Goal: Task Accomplishment & Management: Complete application form

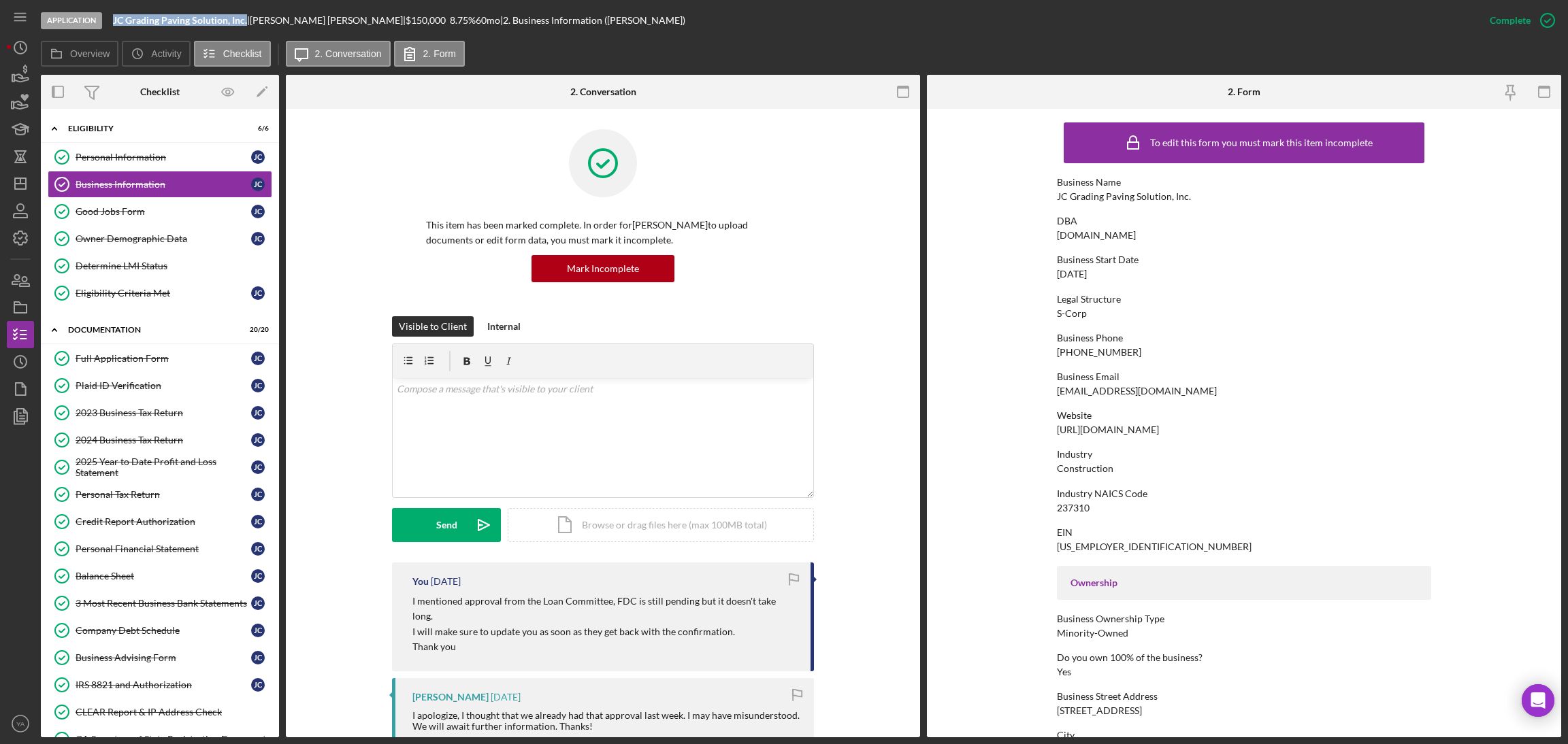
scroll to position [233, 0]
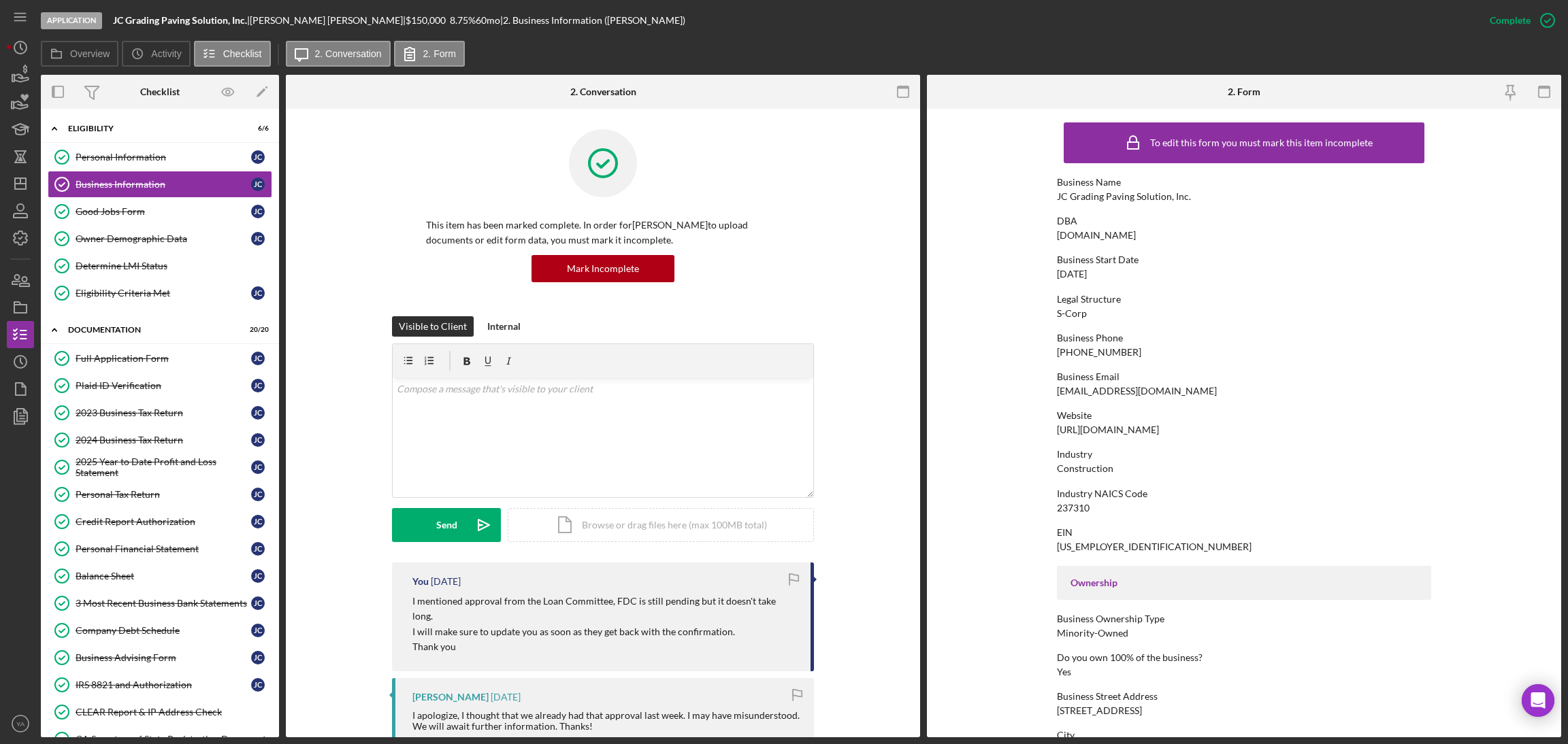
scroll to position [232, 0]
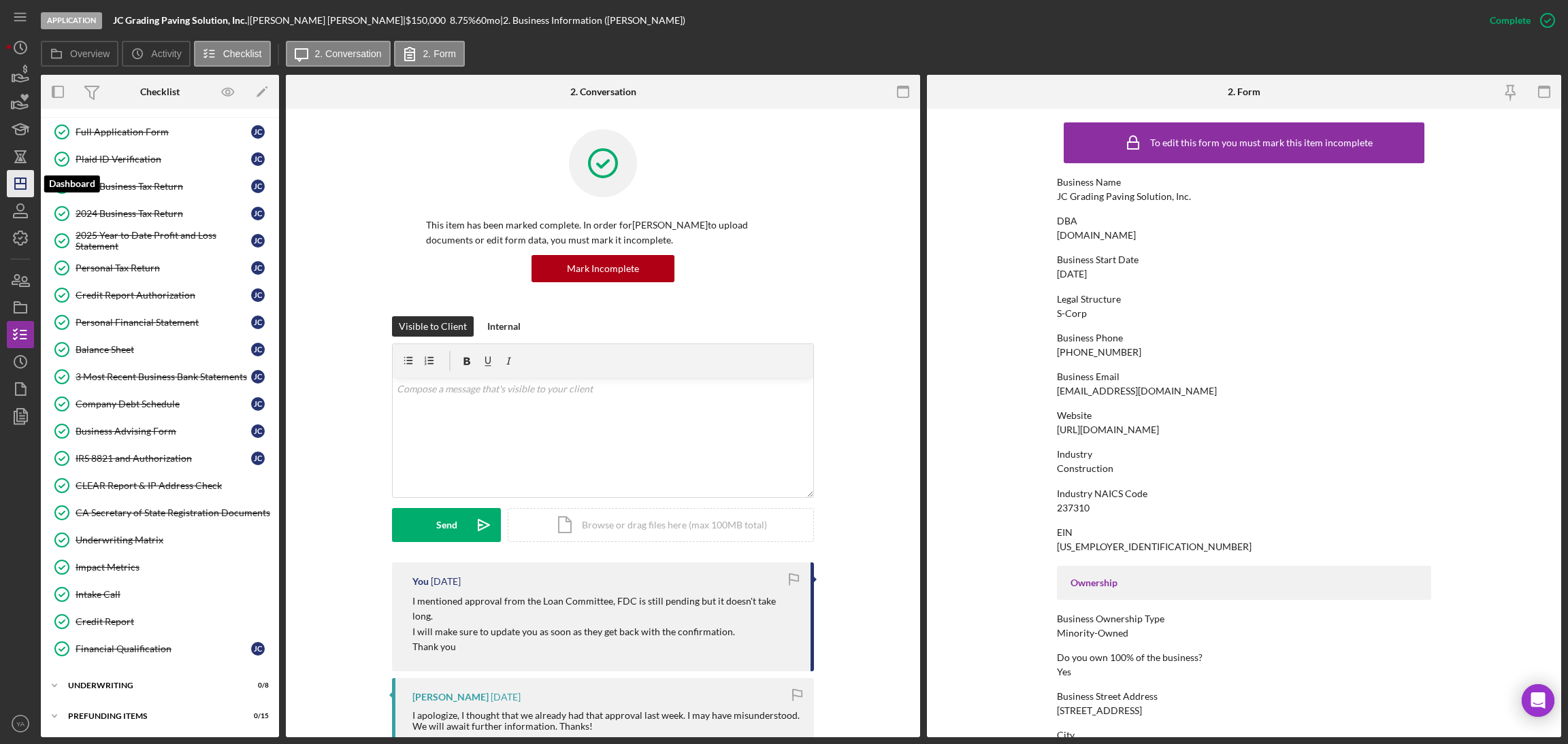
click at [16, 180] on icon "Icon/Dashboard" at bounding box center [20, 183] width 34 height 34
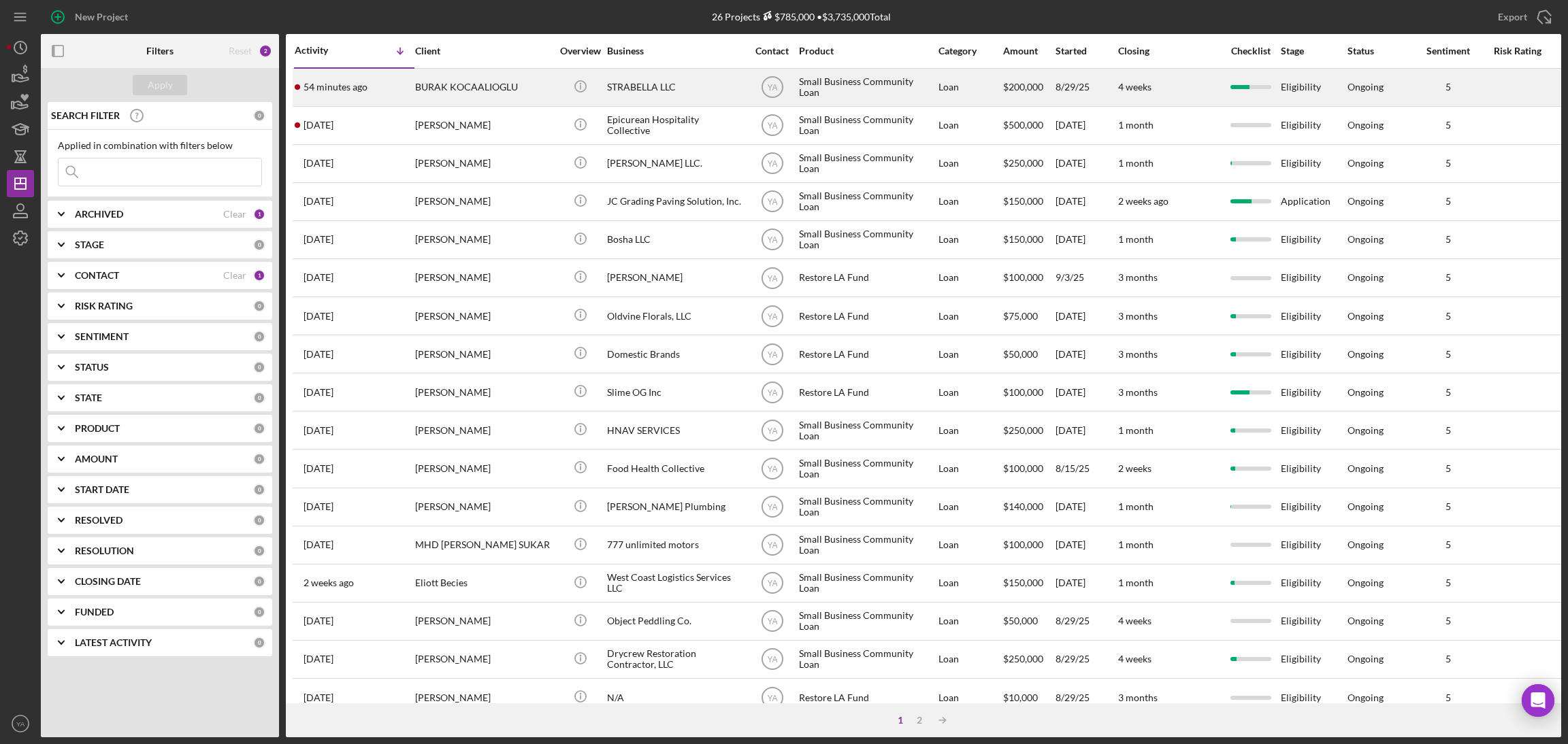
click at [666, 91] on div "STRABELLA LLC" at bounding box center [675, 88] width 136 height 36
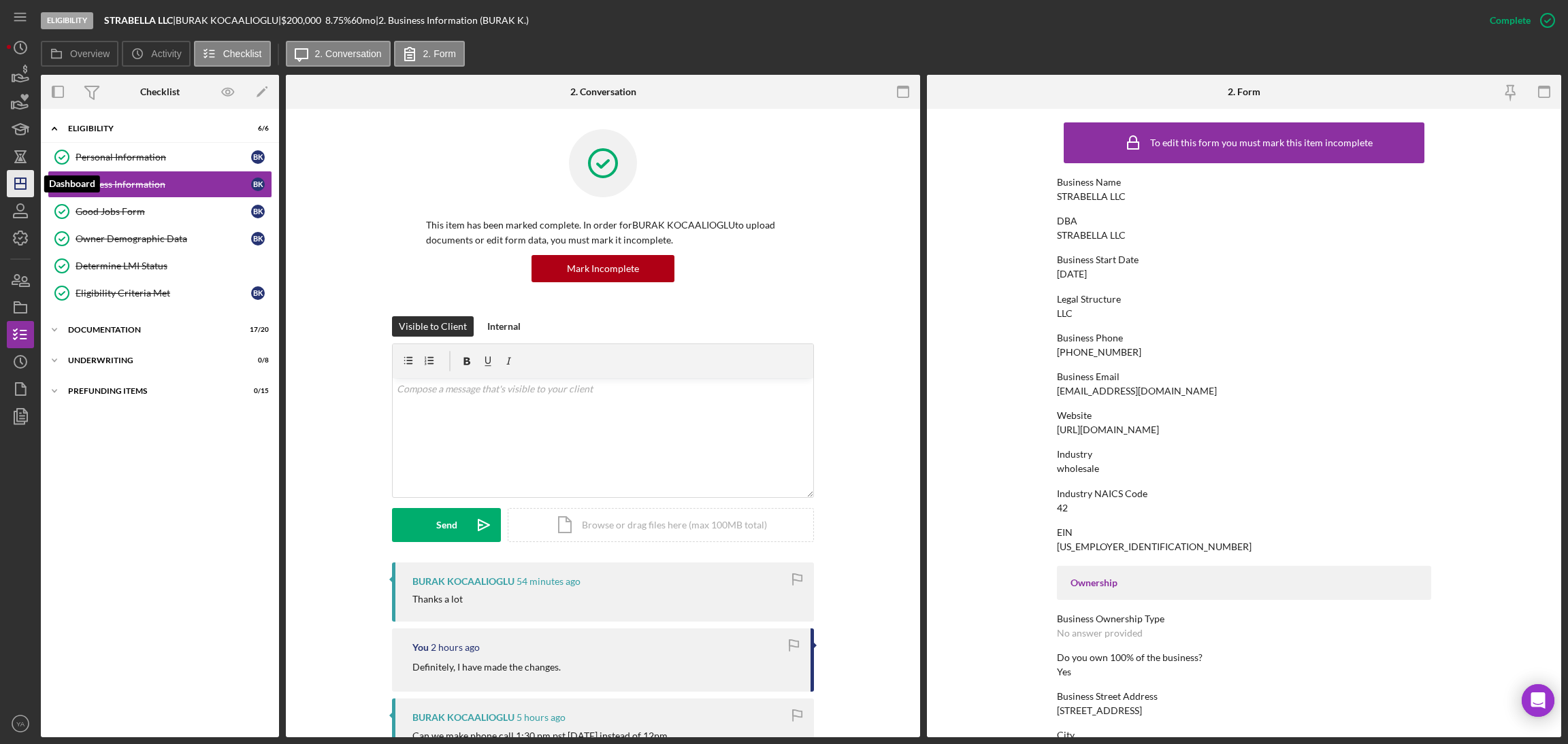
click at [27, 176] on icon "Icon/Dashboard" at bounding box center [20, 183] width 34 height 34
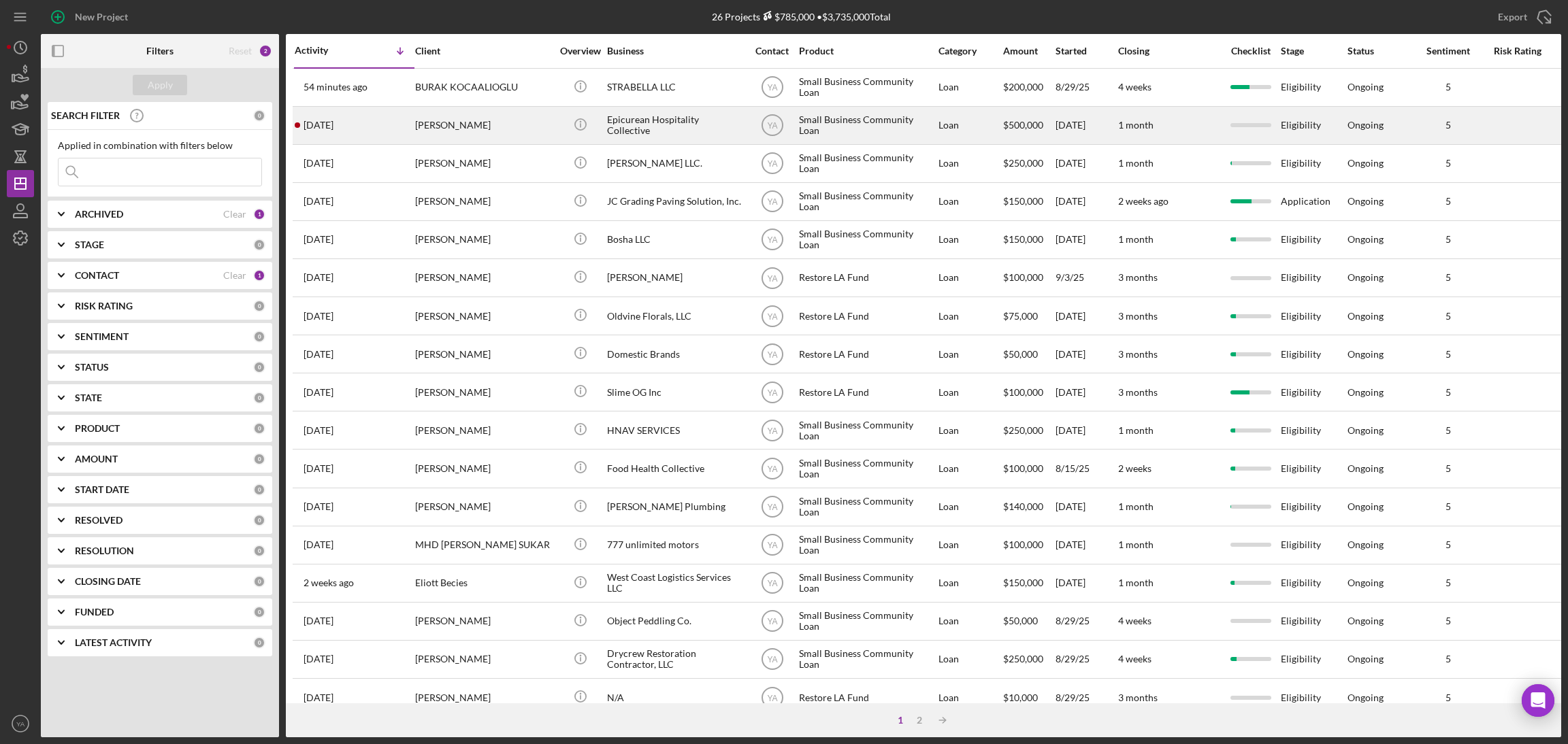
click at [667, 131] on div "Epicurean Hospitality Collective" at bounding box center [675, 126] width 136 height 36
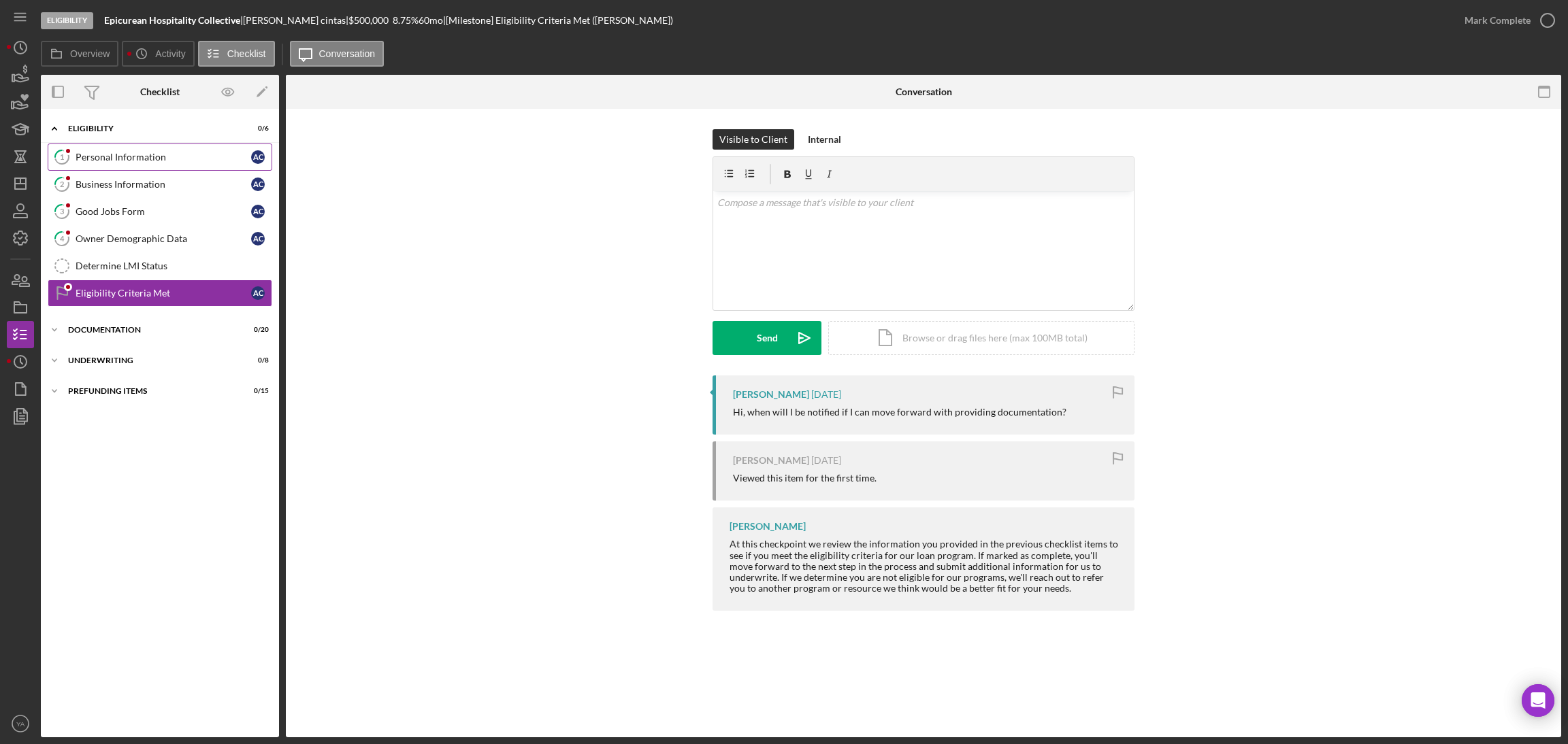
click at [154, 162] on div "Personal Information" at bounding box center [163, 157] width 175 height 11
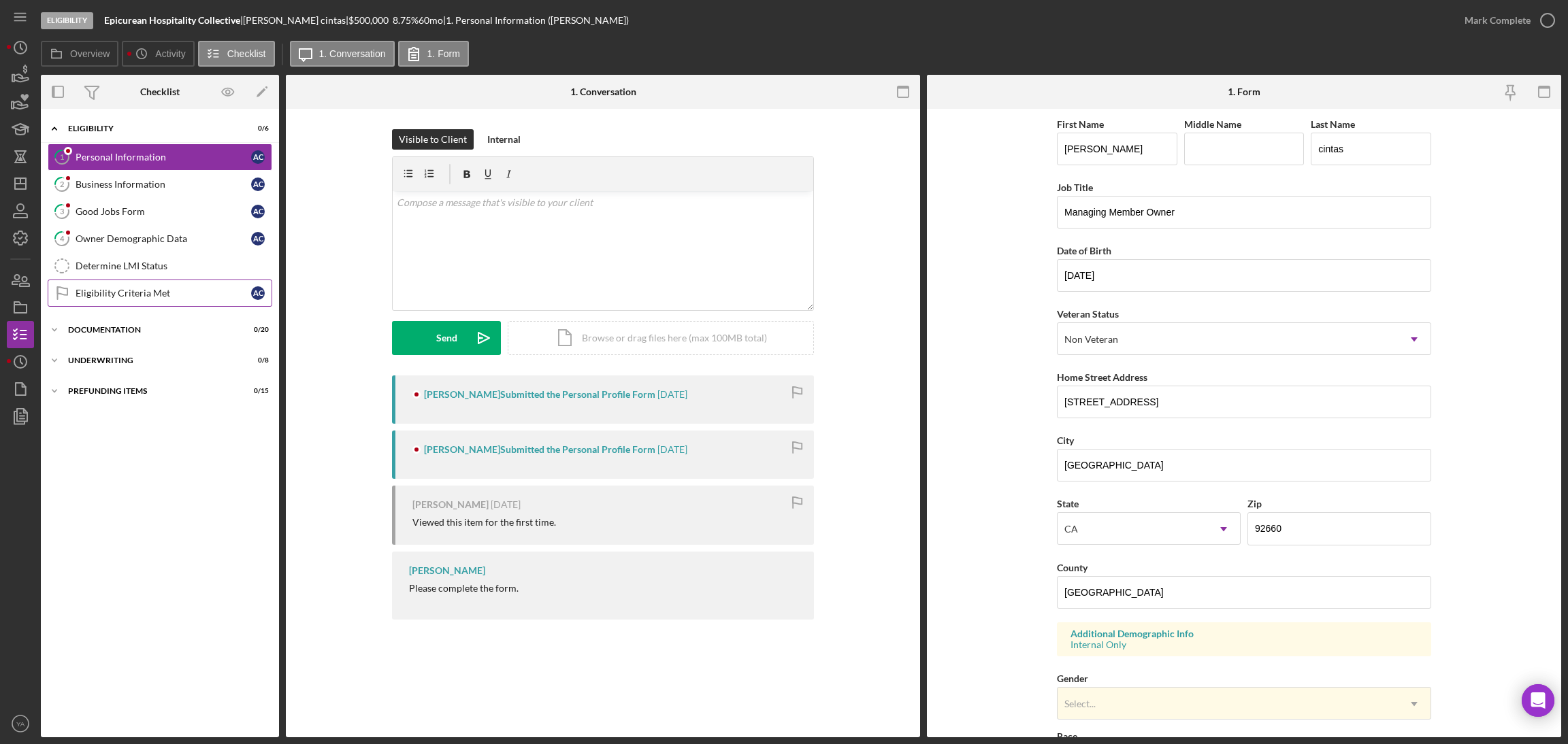
click at [125, 297] on div "Eligibility Criteria Met" at bounding box center [163, 293] width 175 height 11
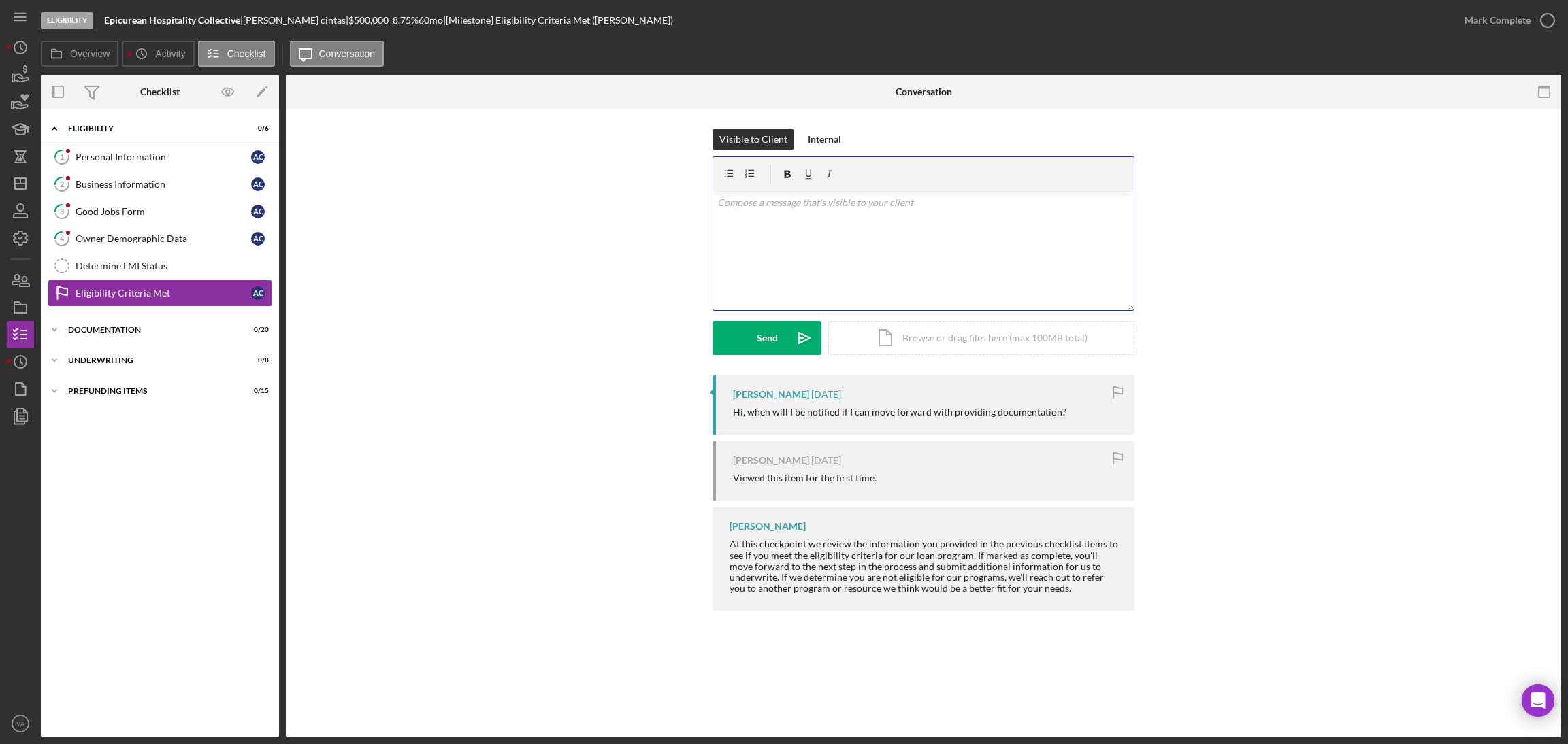
click at [876, 237] on div "v Color teal Color pink Remove color Add row above Add row below Add column bef…" at bounding box center [923, 251] width 420 height 119
click at [890, 208] on p "Hi [PERSON_NAME], I will update you once" at bounding box center [923, 203] width 413 height 15
drag, startPoint x: 869, startPoint y: 206, endPoint x: 763, endPoint y: 213, distance: 106.2
click at [763, 213] on div "v Color teal Color pink Remove color Add row above Add row below Add column bef…" at bounding box center [923, 251] width 420 height 119
drag, startPoint x: 831, startPoint y: 222, endPoint x: 810, endPoint y: 205, distance: 27.0
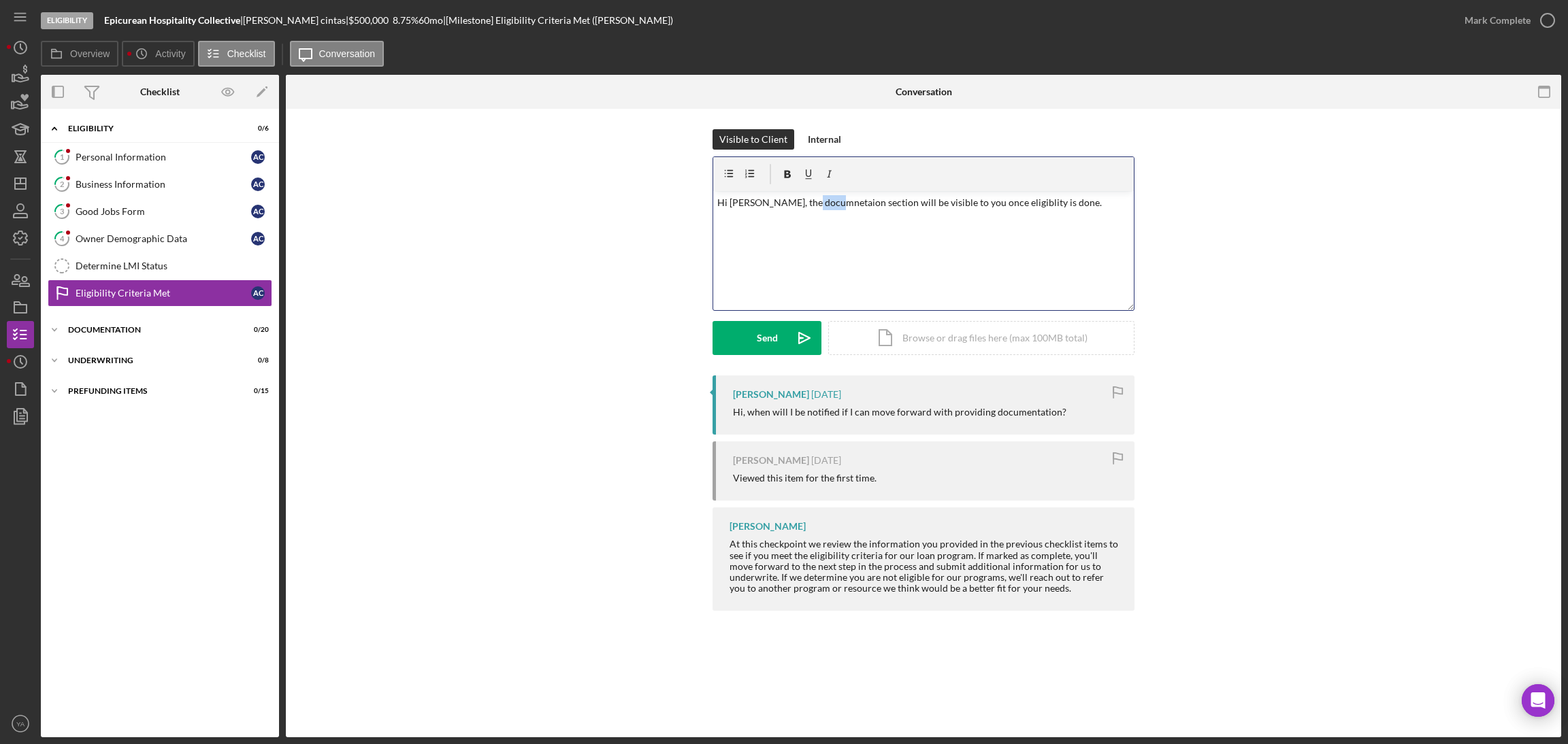
click at [810, 205] on div "v Color teal Color pink Remove color Add row above Add row below Add column bef…" at bounding box center [923, 251] width 420 height 119
drag, startPoint x: 810, startPoint y: 205, endPoint x: 803, endPoint y: 200, distance: 8.6
click at [803, 200] on p "Hi [PERSON_NAME], the documnetaion section will be visible to you once eligibli…" at bounding box center [923, 203] width 413 height 15
click at [895, 201] on p "Hi [PERSON_NAME], the documentation section will be visible to you once eligibl…" at bounding box center [923, 203] width 413 height 15
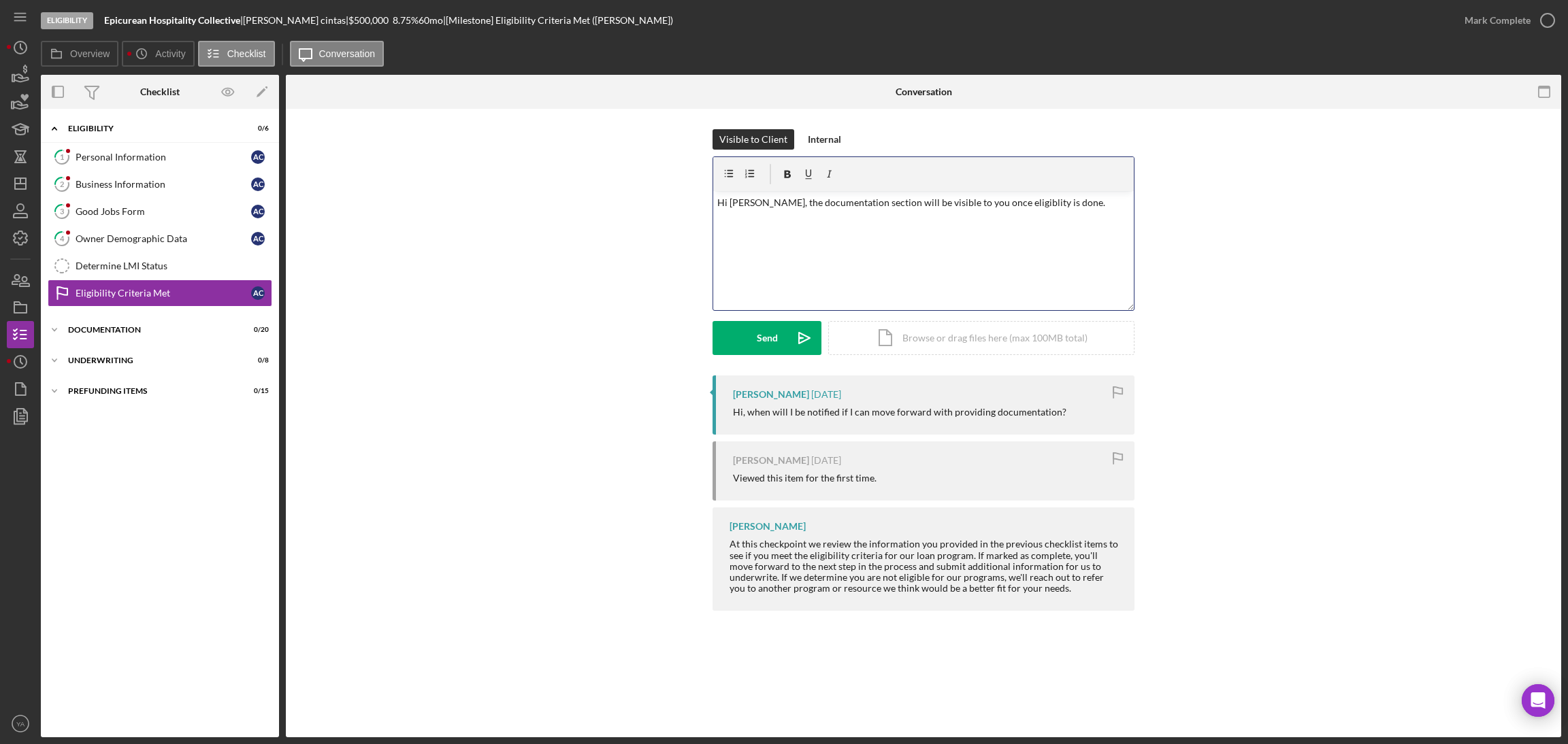
click at [1071, 200] on p "Hi [PERSON_NAME], the documentation section will be visible to you once eligibl…" at bounding box center [923, 203] width 413 height 15
click at [1067, 197] on p "Hi [PERSON_NAME], the documentation section will be visible to you once eligibi…" at bounding box center [923, 203] width 413 height 15
click at [783, 331] on button "Send Icon/icon-invite-send" at bounding box center [767, 338] width 109 height 34
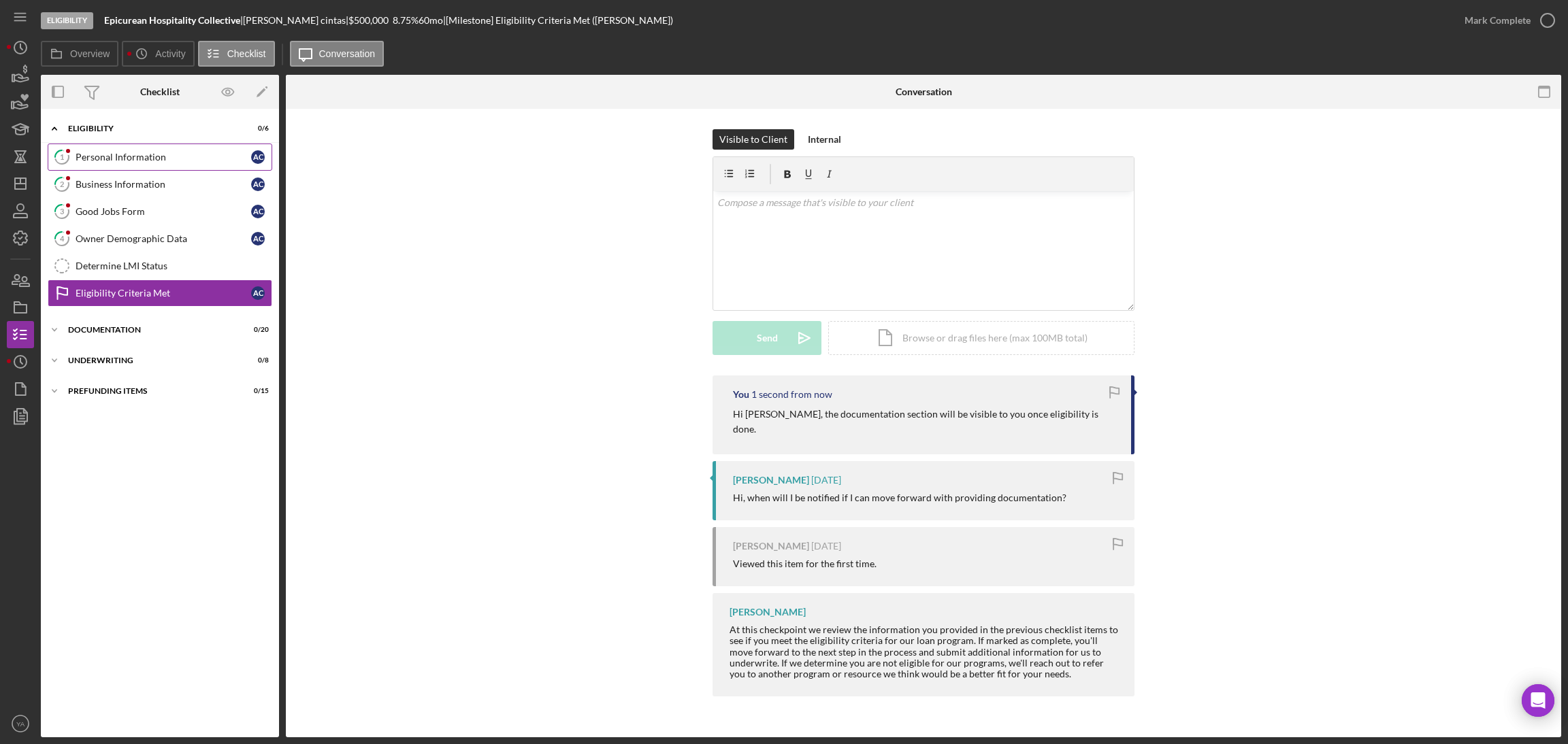
click at [134, 159] on div "Personal Information" at bounding box center [163, 157] width 175 height 11
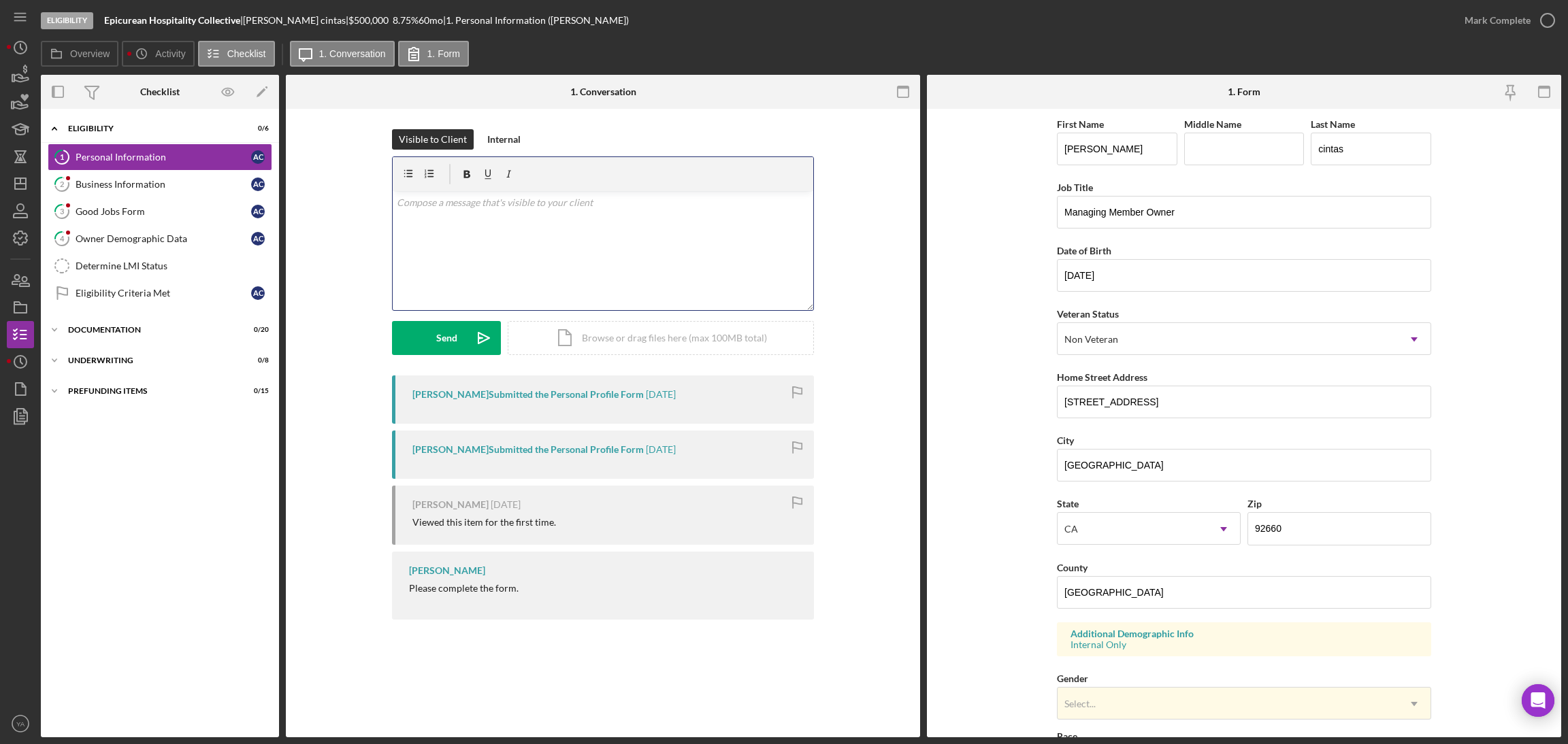
click at [651, 225] on div "v Color teal Color pink Remove color Add row above Add row below Add column bef…" at bounding box center [603, 251] width 420 height 119
click at [404, 204] on p "Hi, please update the county." at bounding box center [603, 203] width 413 height 15
click at [581, 200] on p "Hi [PERSON_NAME], please update the county." at bounding box center [603, 203] width 413 height 15
click at [438, 322] on div "Send" at bounding box center [446, 338] width 21 height 34
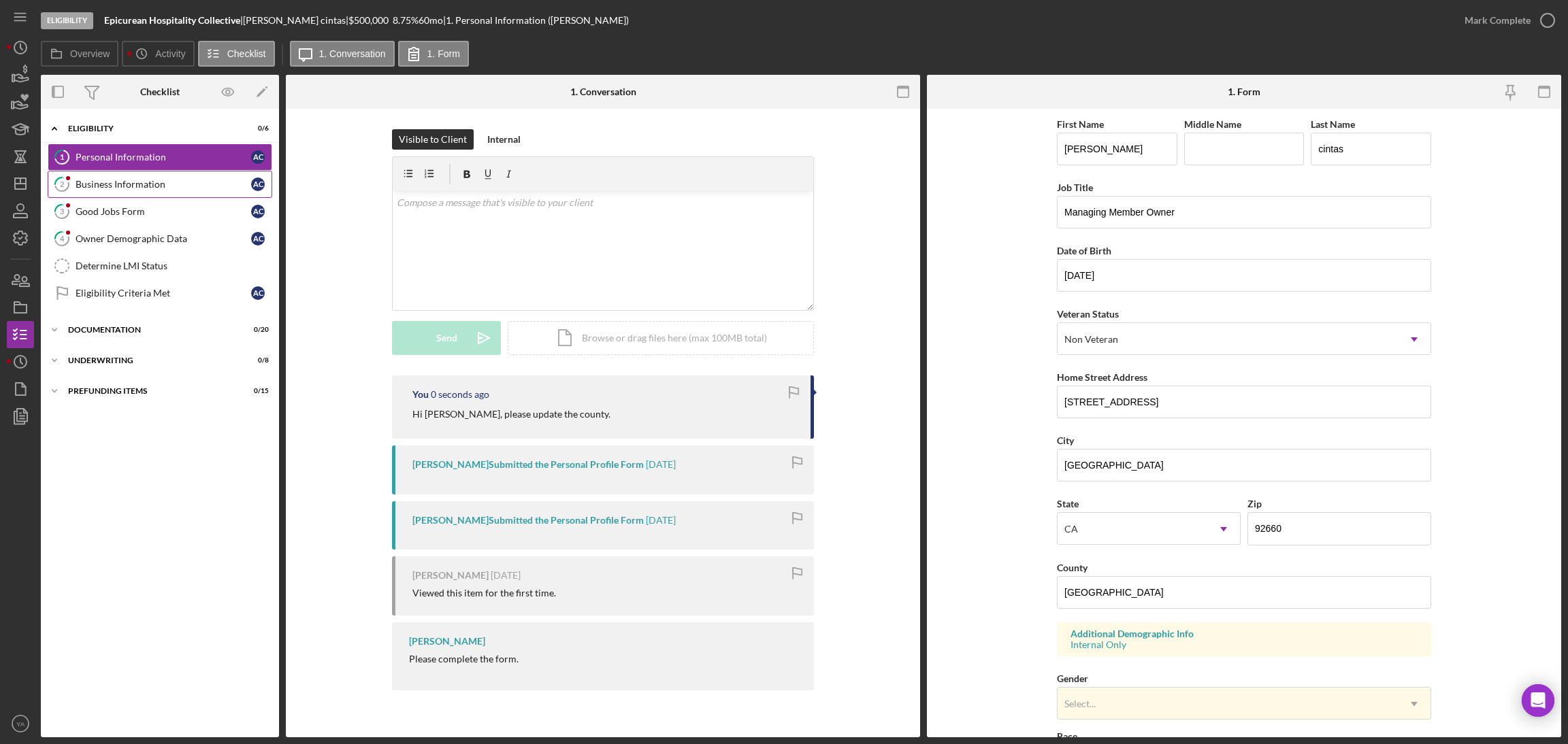
click at [138, 180] on div "Business Information" at bounding box center [163, 184] width 175 height 11
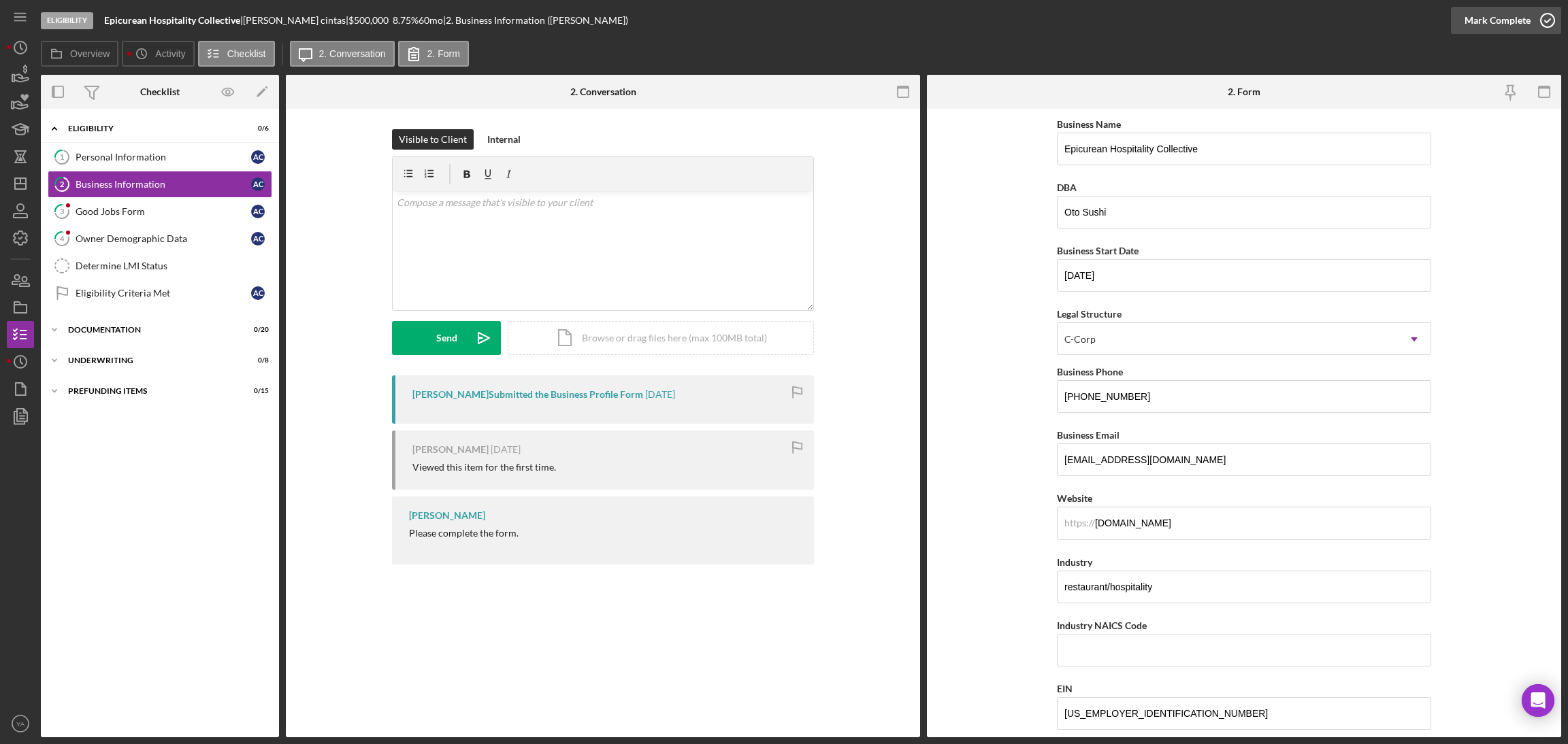
click at [1488, 19] on div "Mark Complete" at bounding box center [1498, 20] width 66 height 27
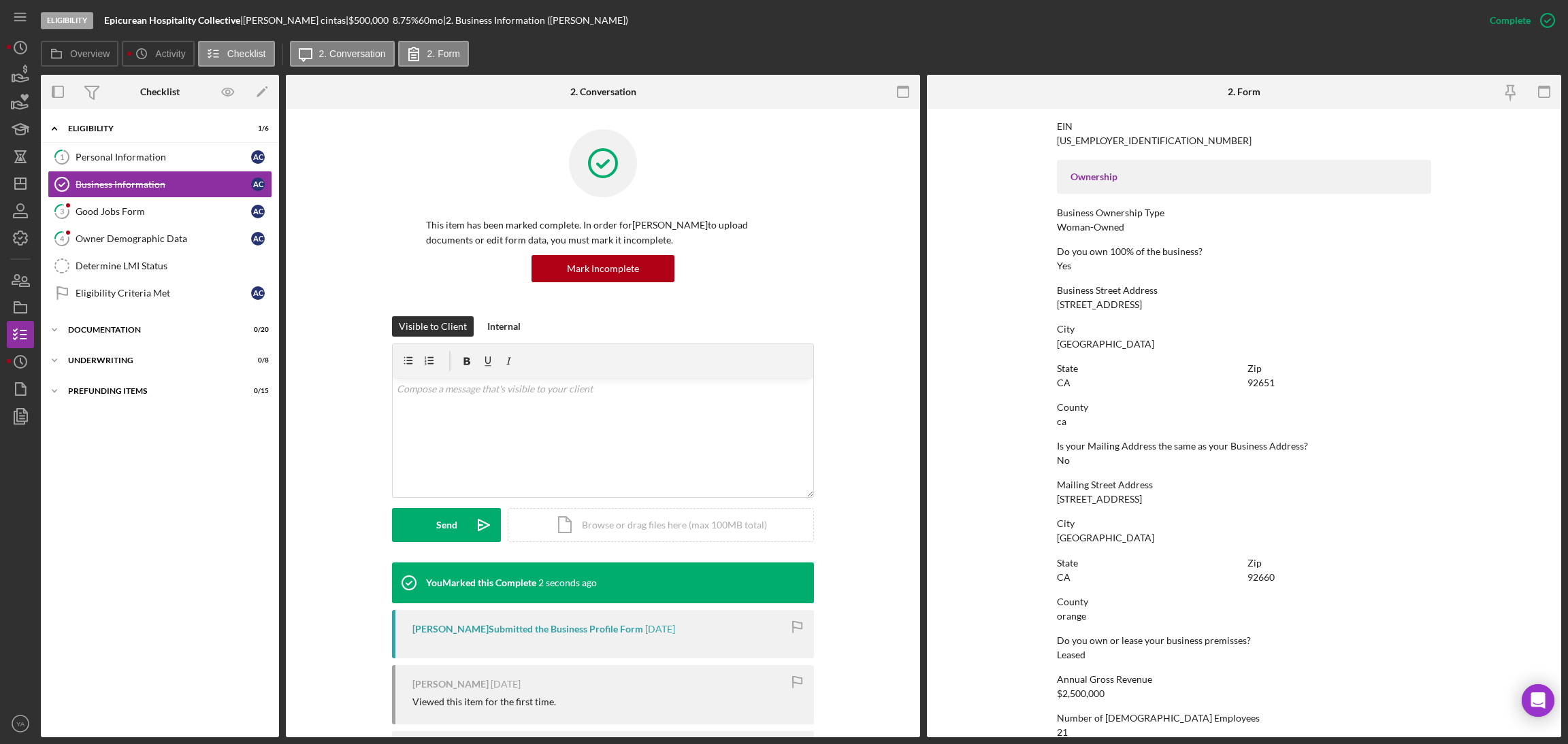
scroll to position [411, 0]
click at [1532, 13] on icon "button" at bounding box center [1547, 20] width 34 height 34
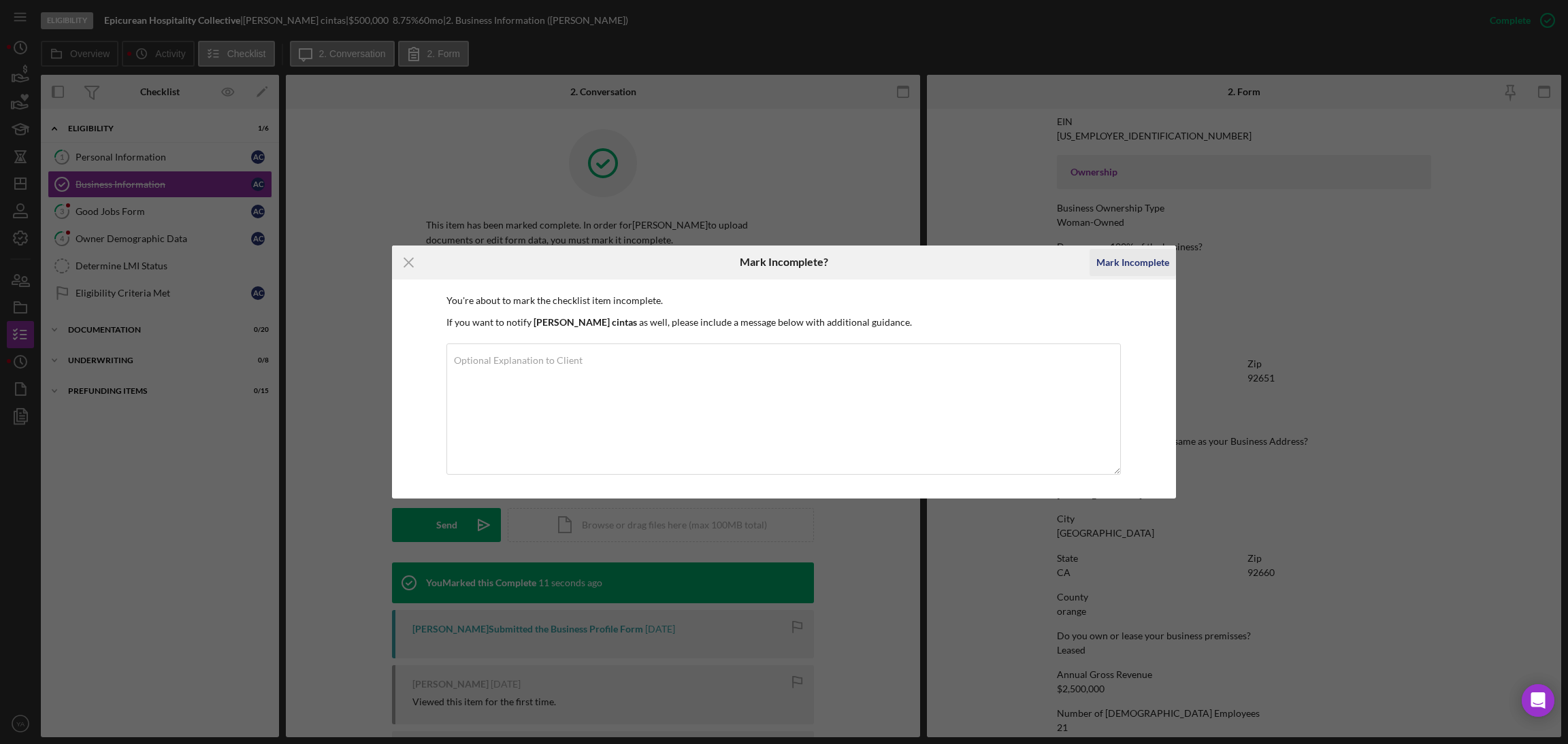
click at [1138, 259] on div "Mark Incomplete" at bounding box center [1133, 263] width 73 height 27
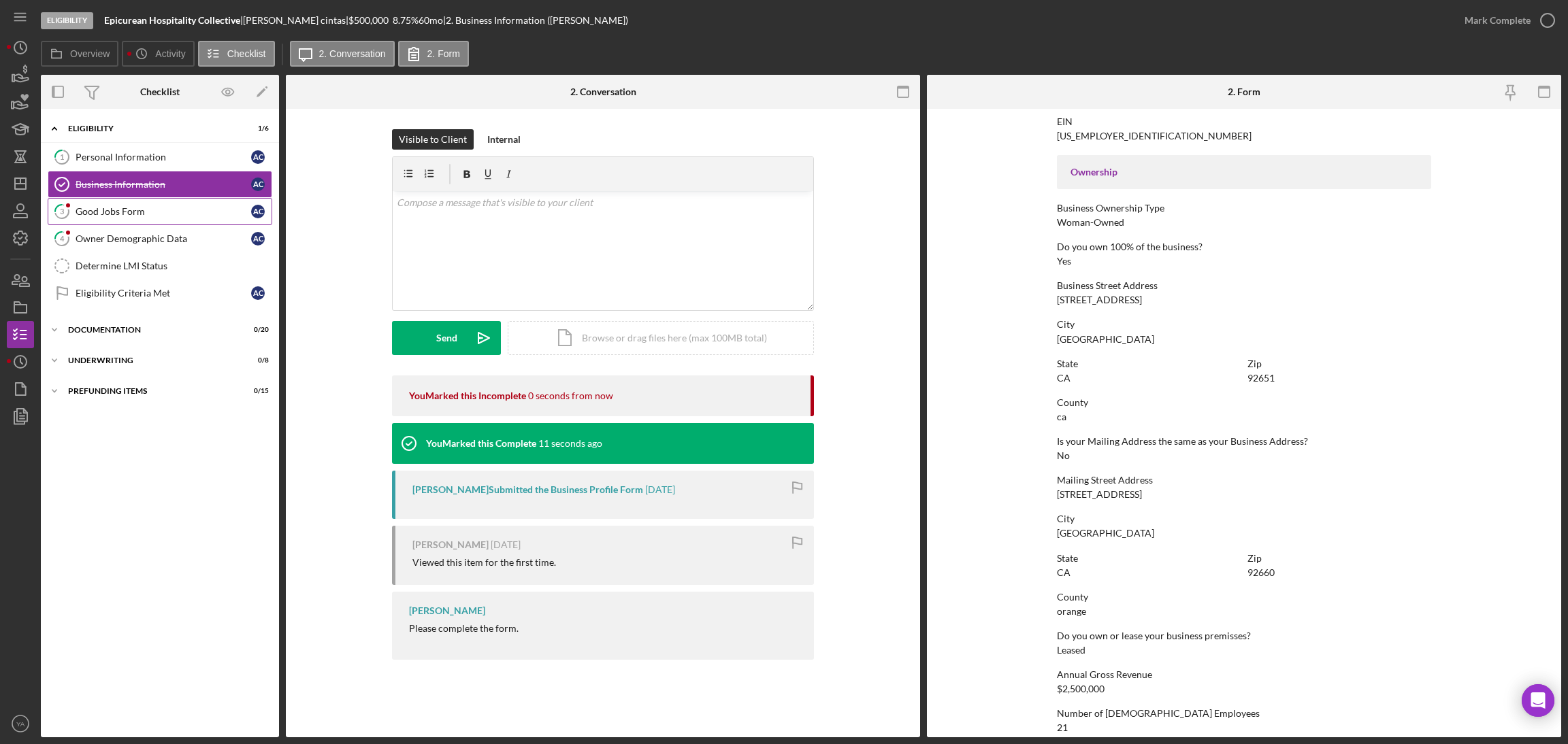
scroll to position [590, 0]
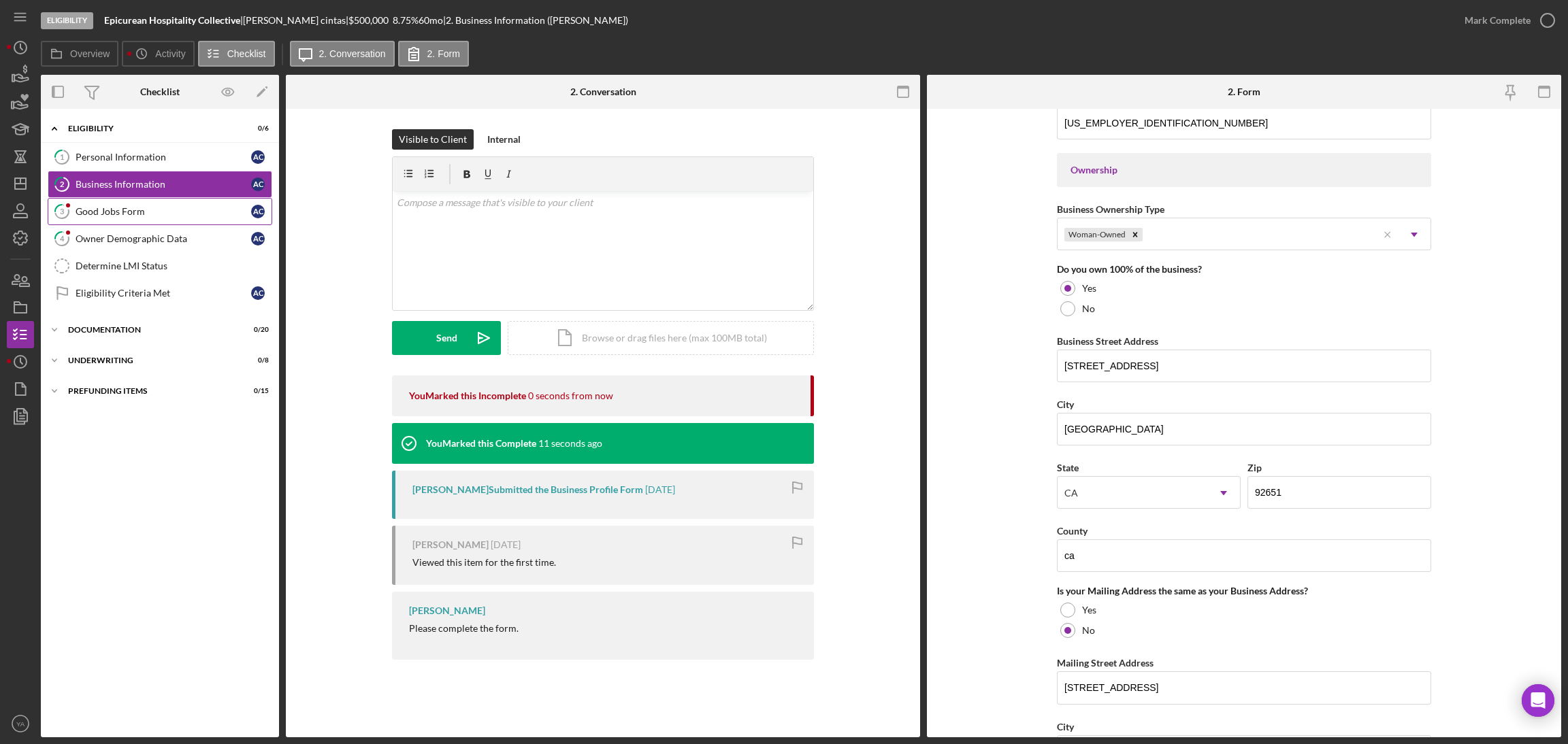
click at [149, 220] on link "3 Good Jobs Form a c" at bounding box center [160, 212] width 225 height 27
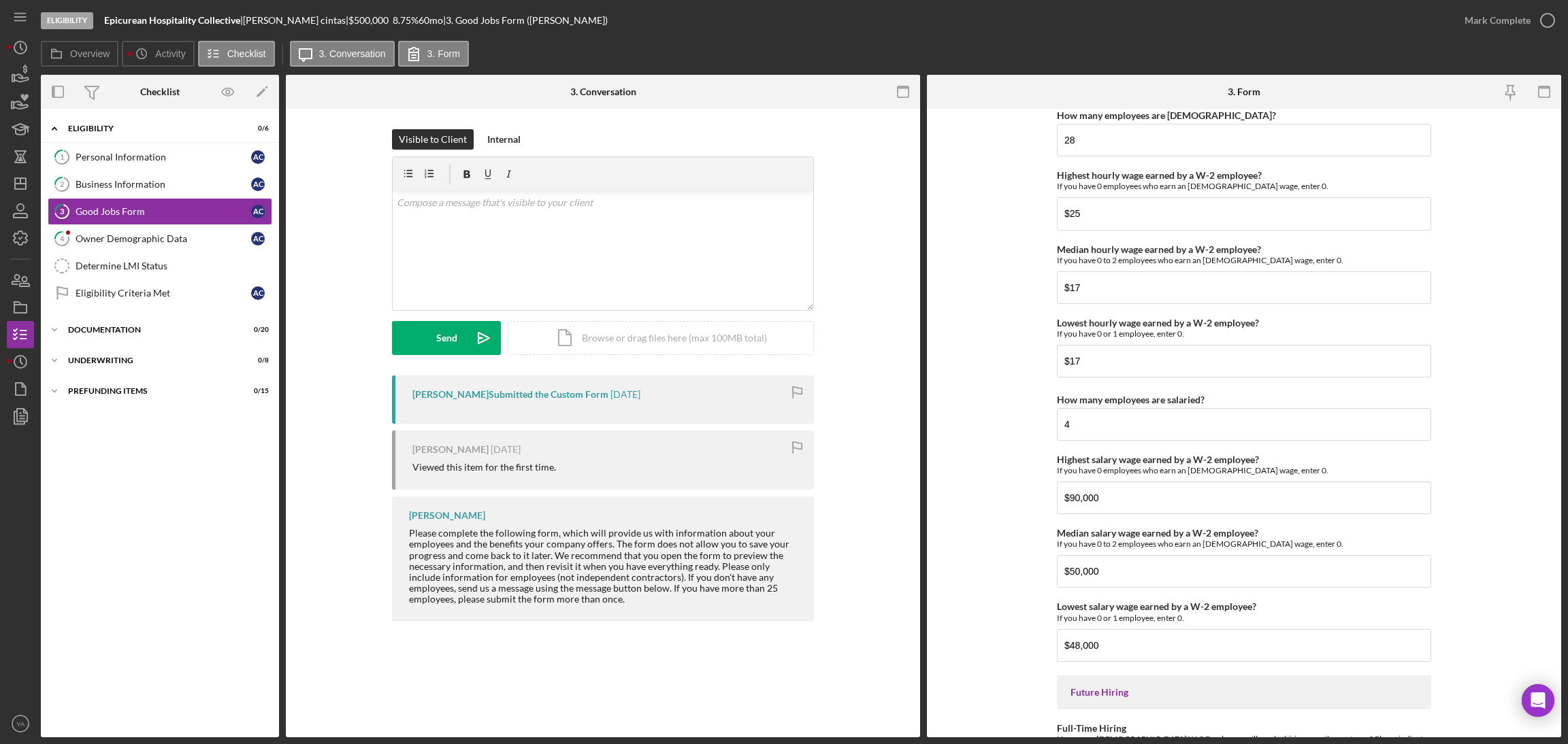
scroll to position [2833, 0]
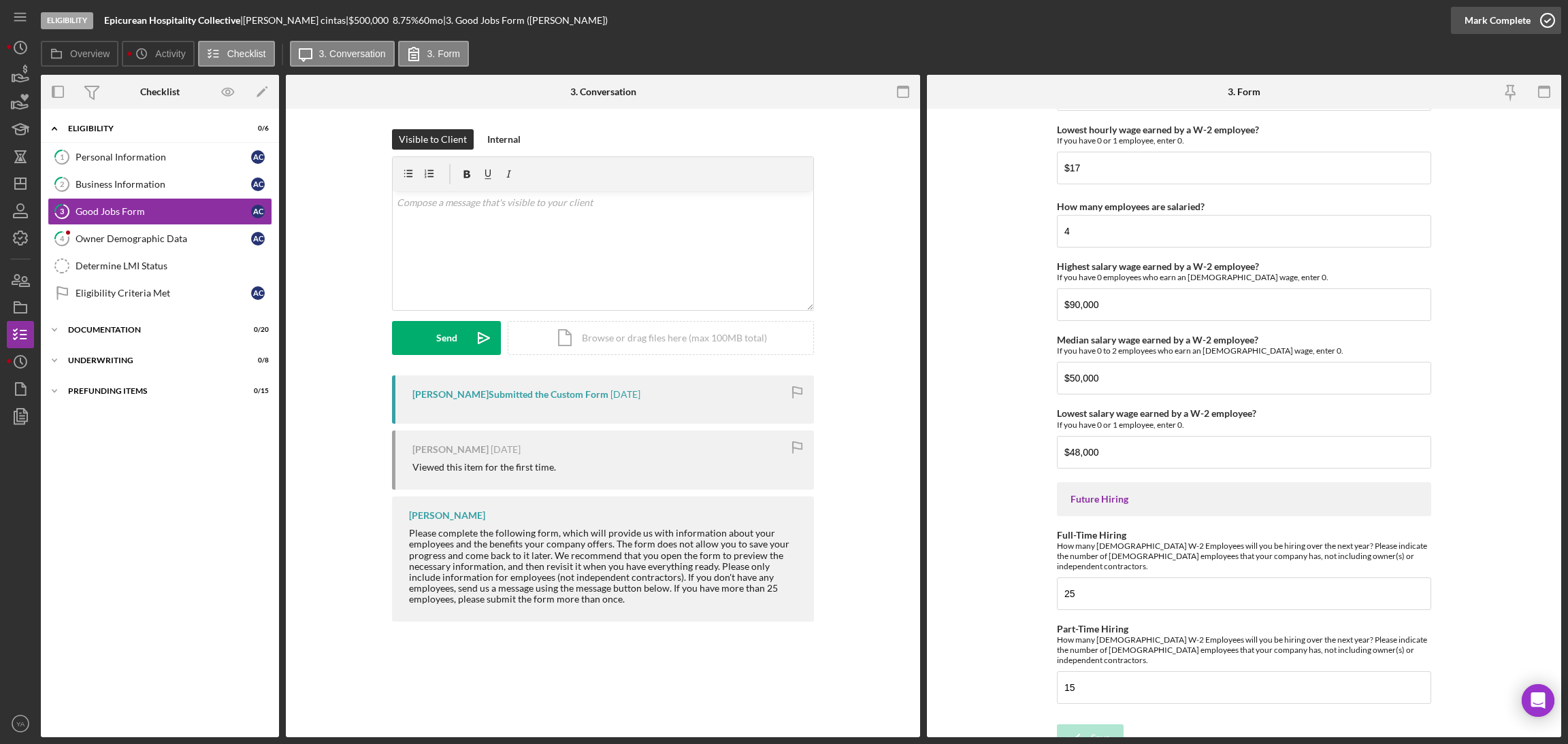
click at [1549, 18] on icon "button" at bounding box center [1547, 20] width 34 height 34
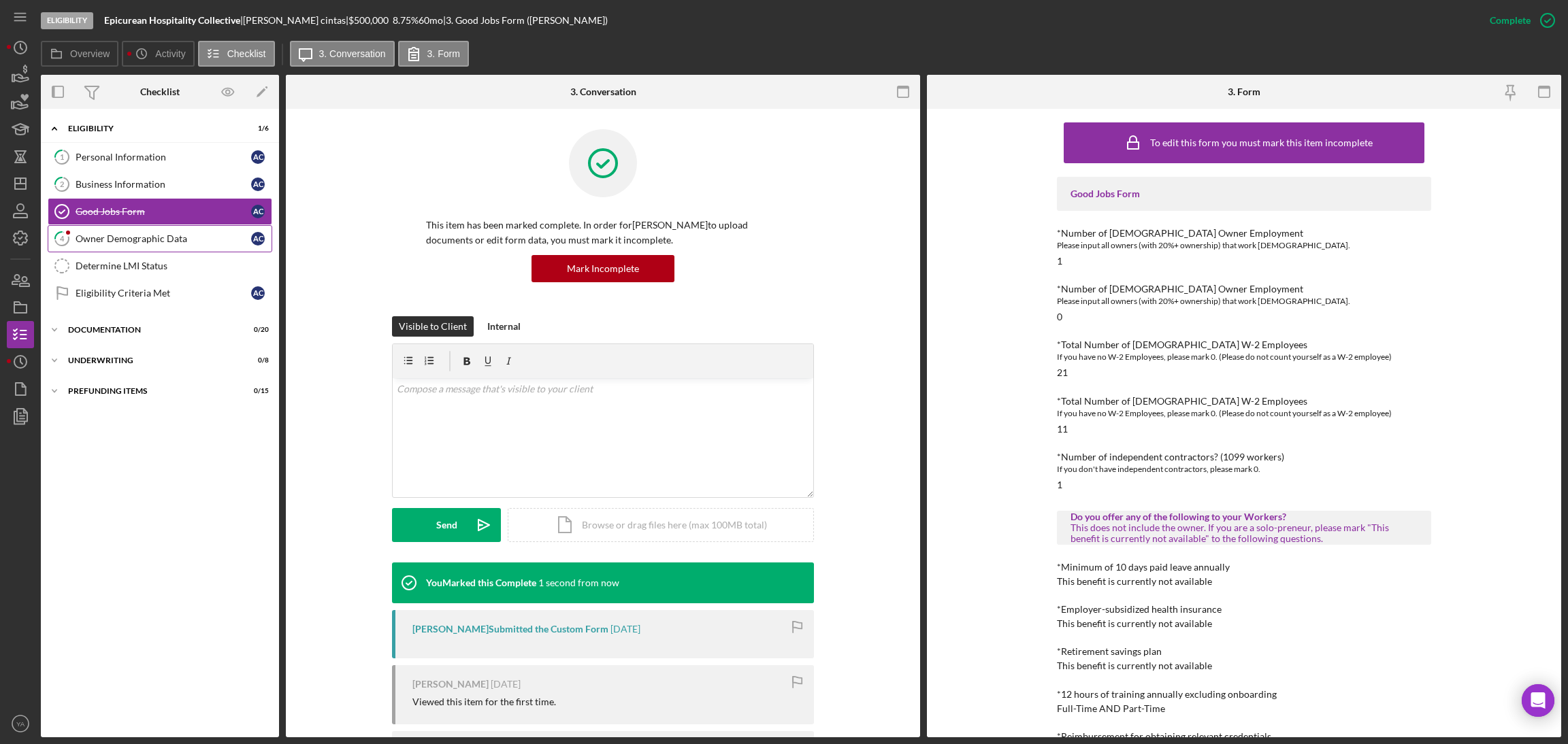
click at [160, 235] on div "Owner Demographic Data" at bounding box center [163, 238] width 175 height 11
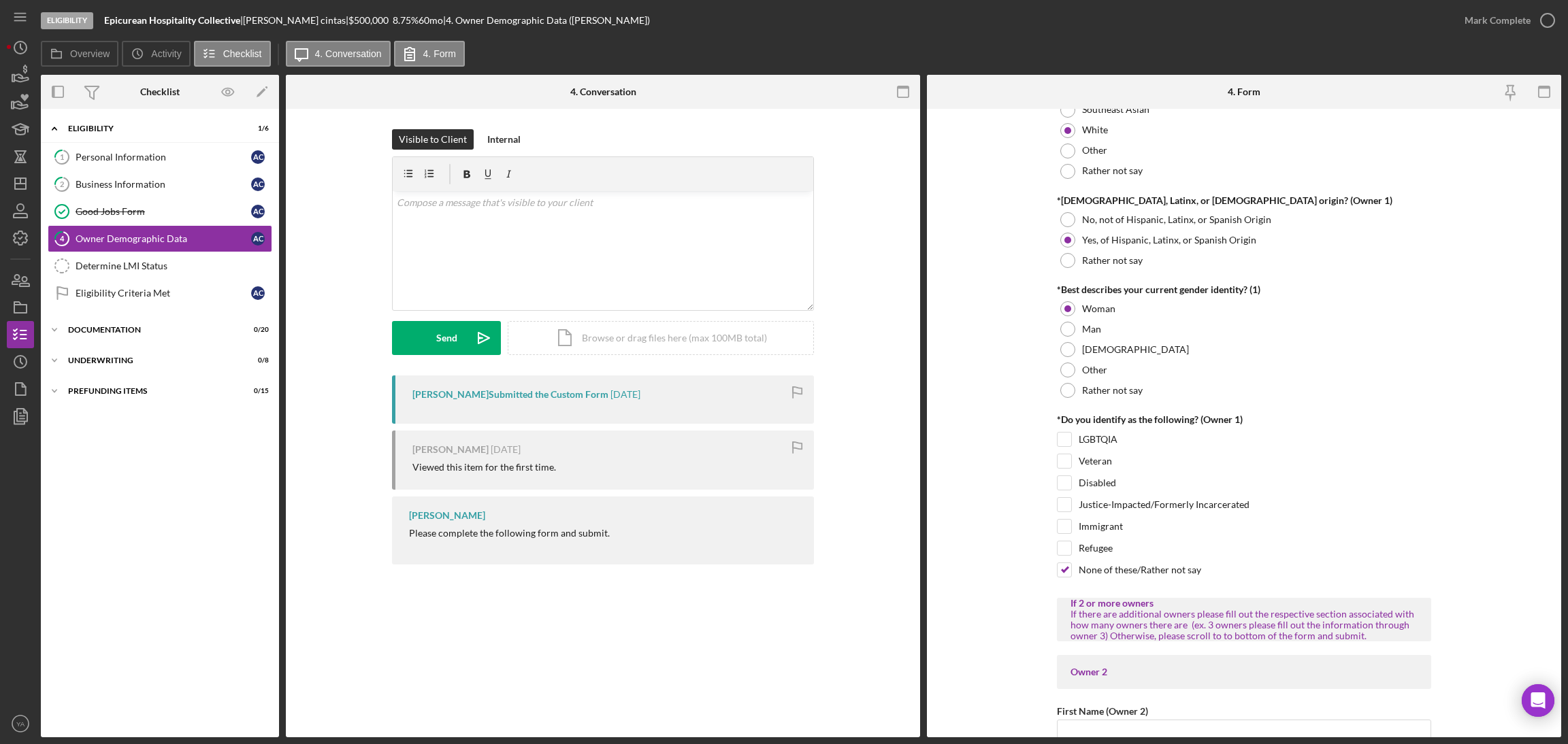
scroll to position [906, 0]
click at [1511, 14] on div "Mark Complete" at bounding box center [1498, 20] width 66 height 27
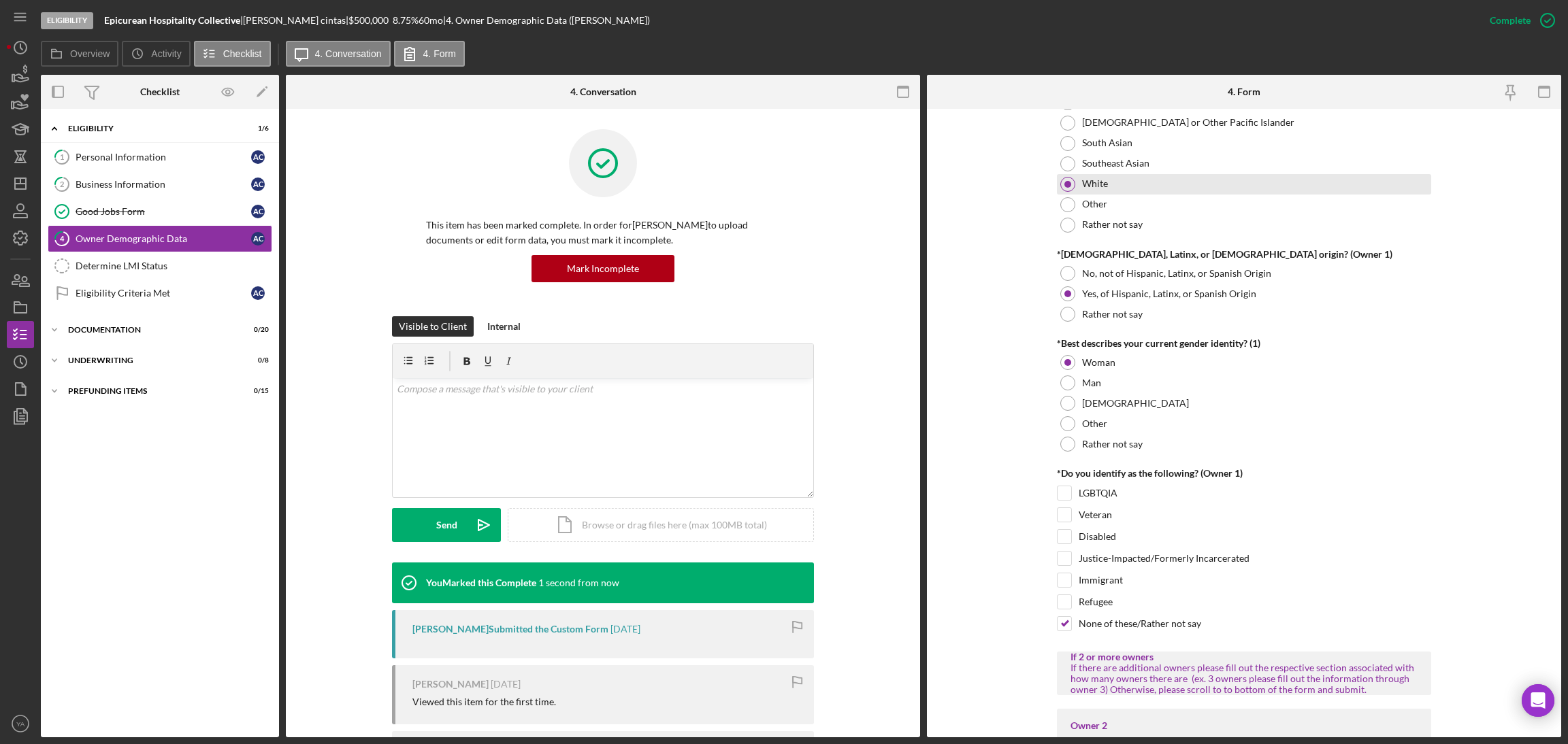
scroll to position [961, 0]
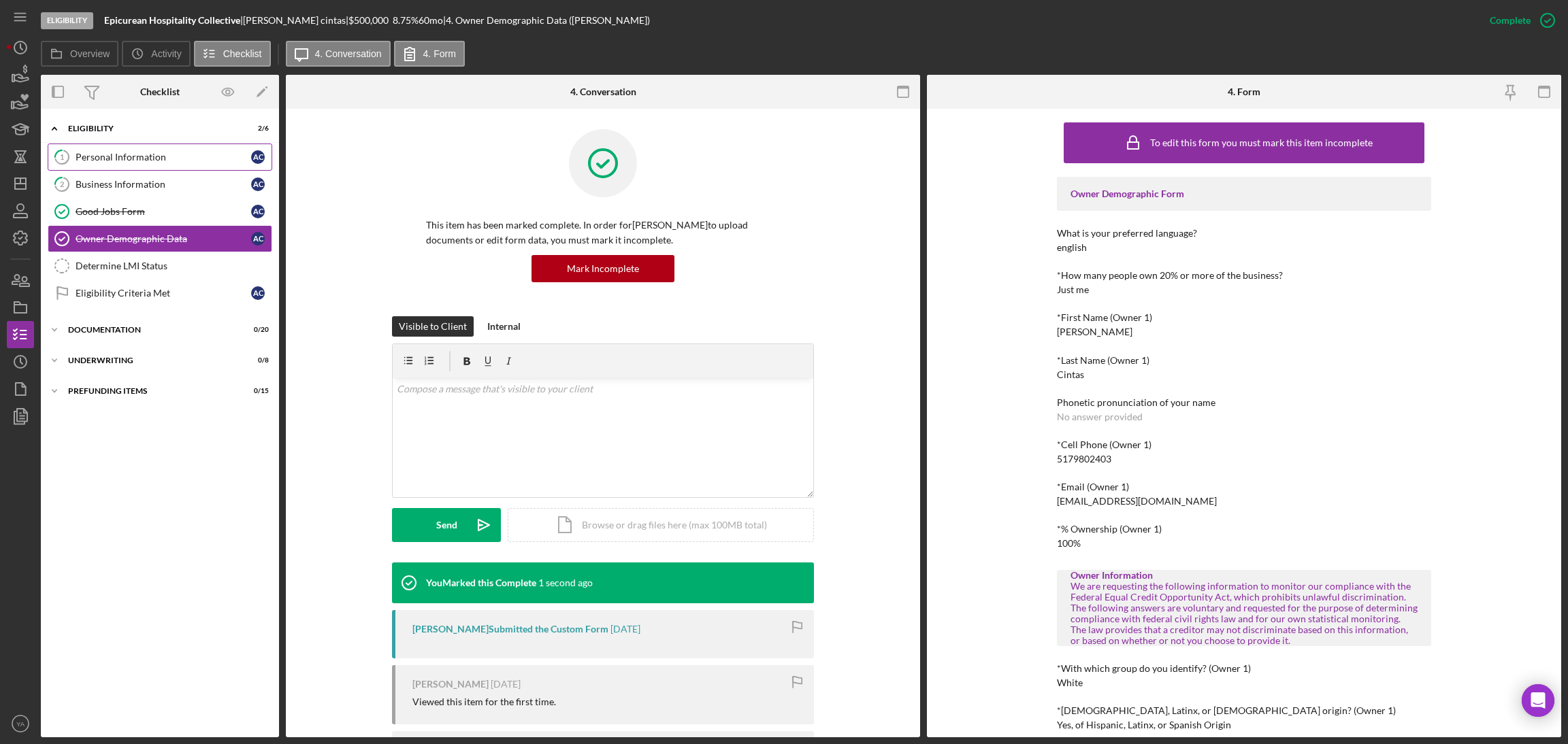
click at [136, 152] on div "Personal Information" at bounding box center [163, 157] width 175 height 11
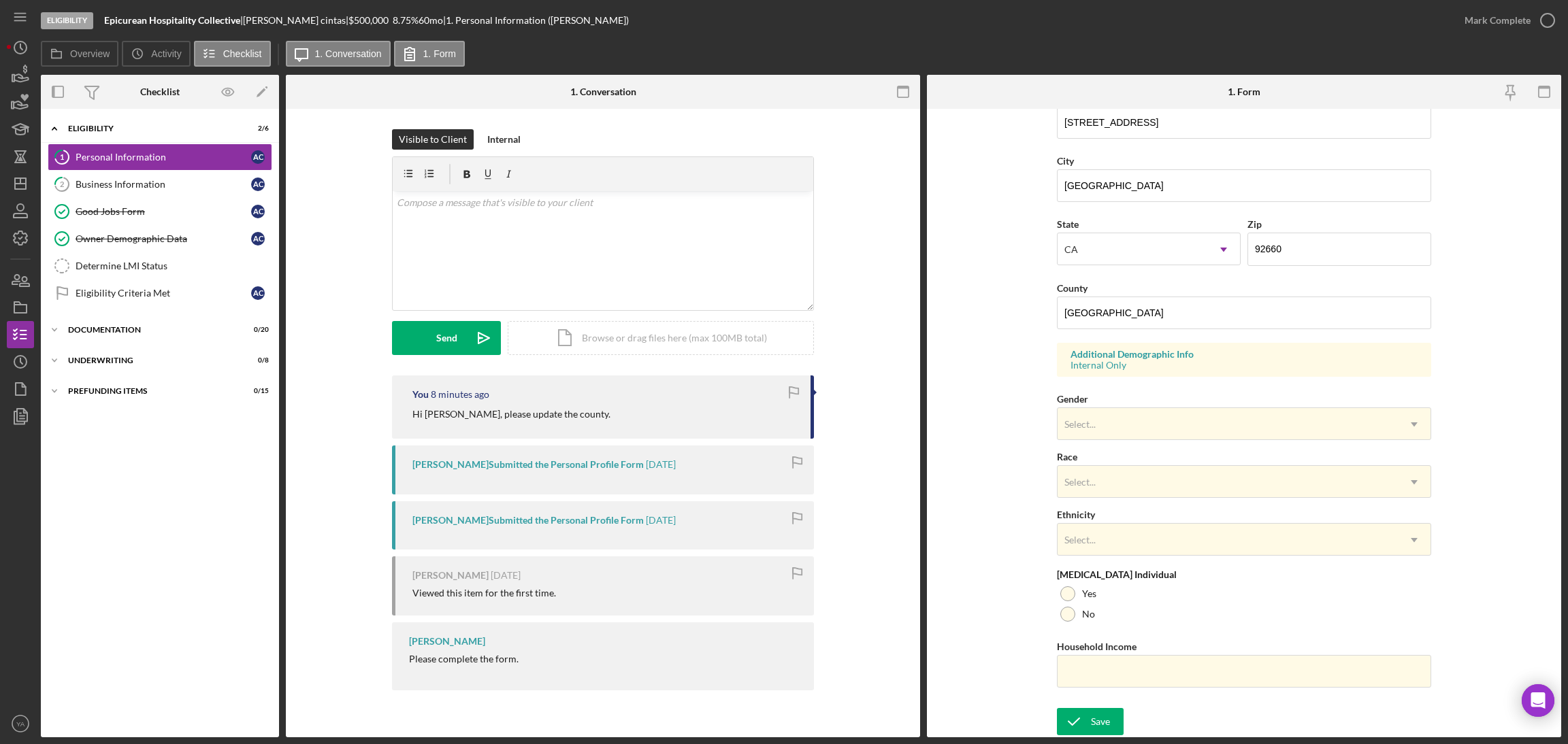
scroll to position [279, 0]
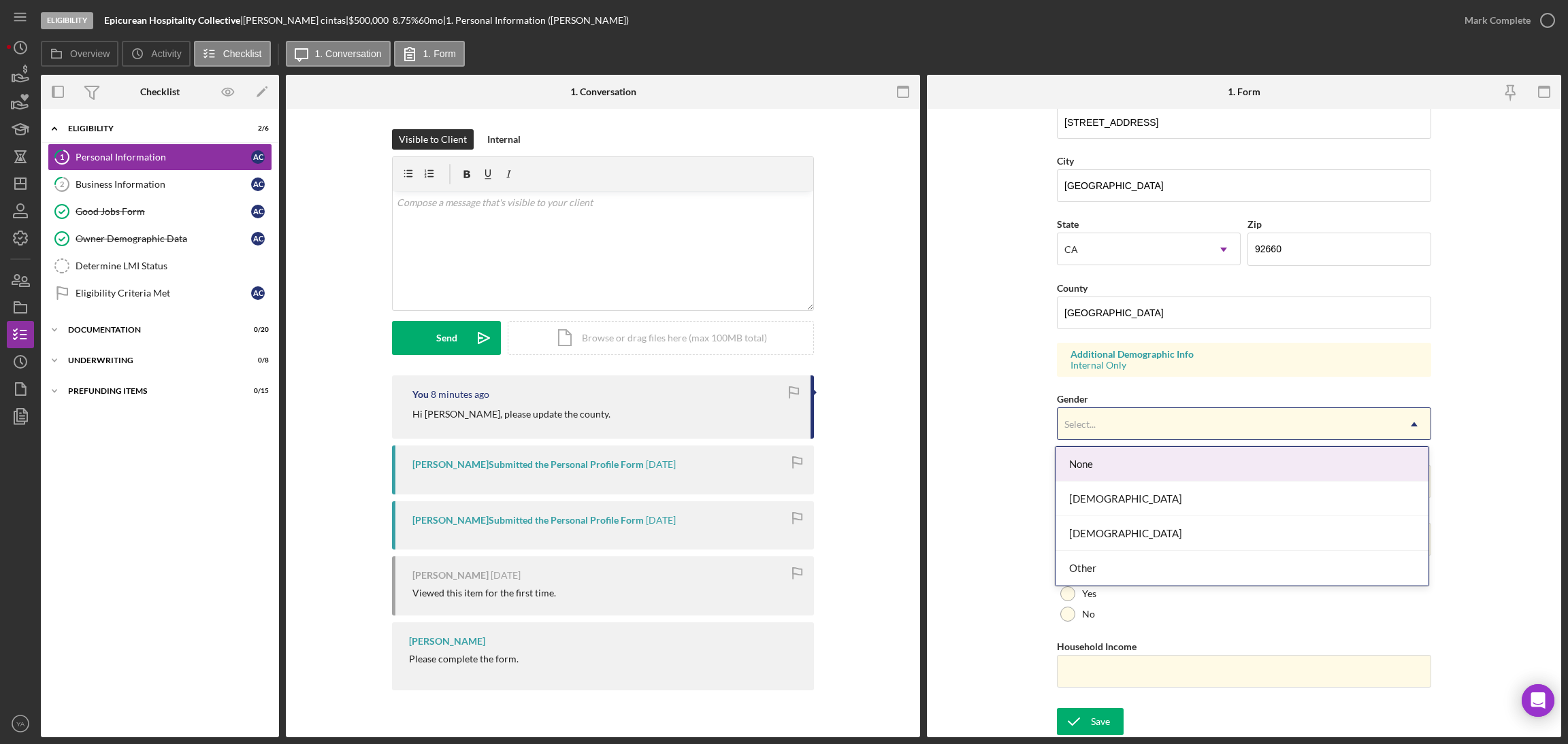
click at [1114, 433] on div "Select..." at bounding box center [1228, 424] width 341 height 32
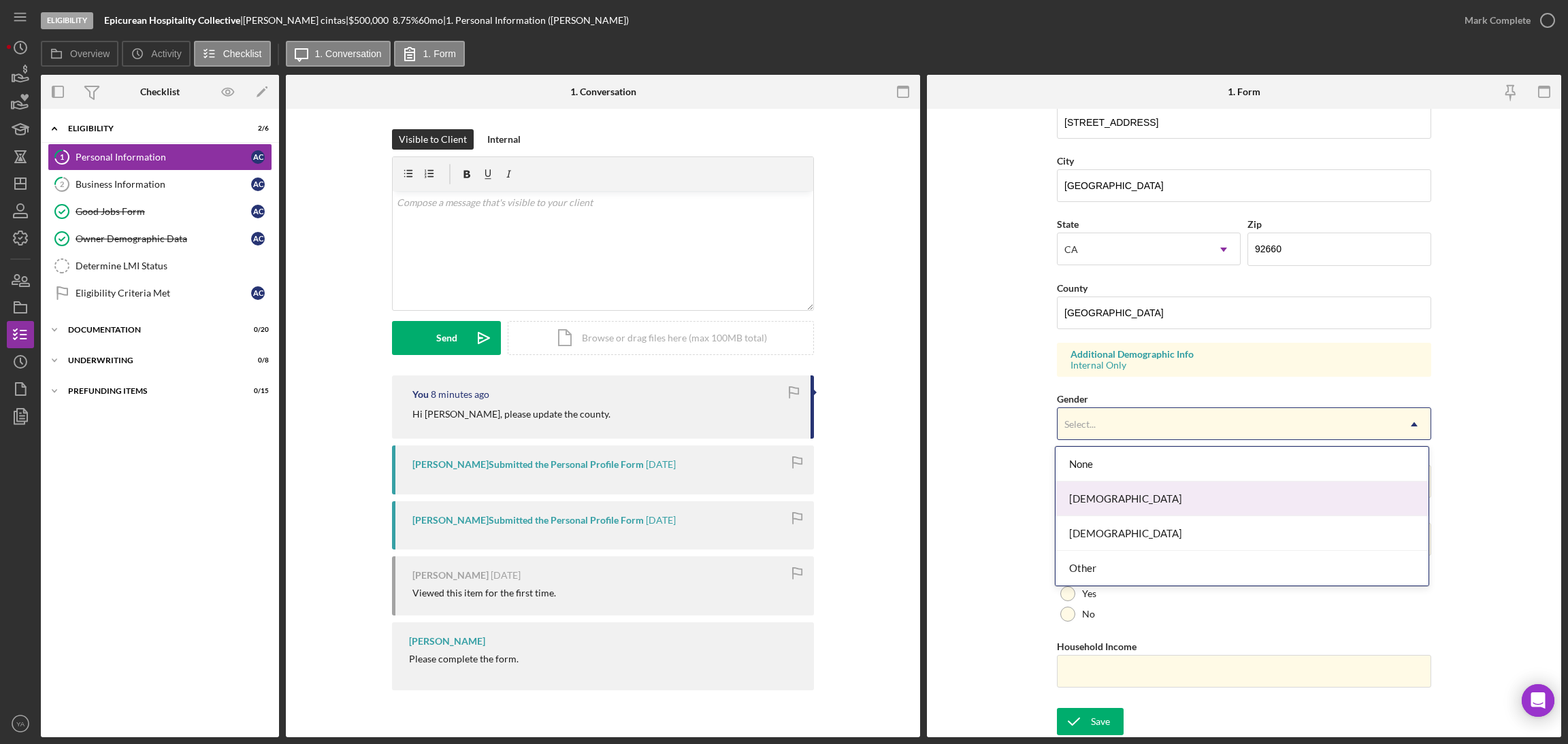
click at [1112, 491] on div "[DEMOGRAPHIC_DATA]" at bounding box center [1242, 499] width 373 height 34
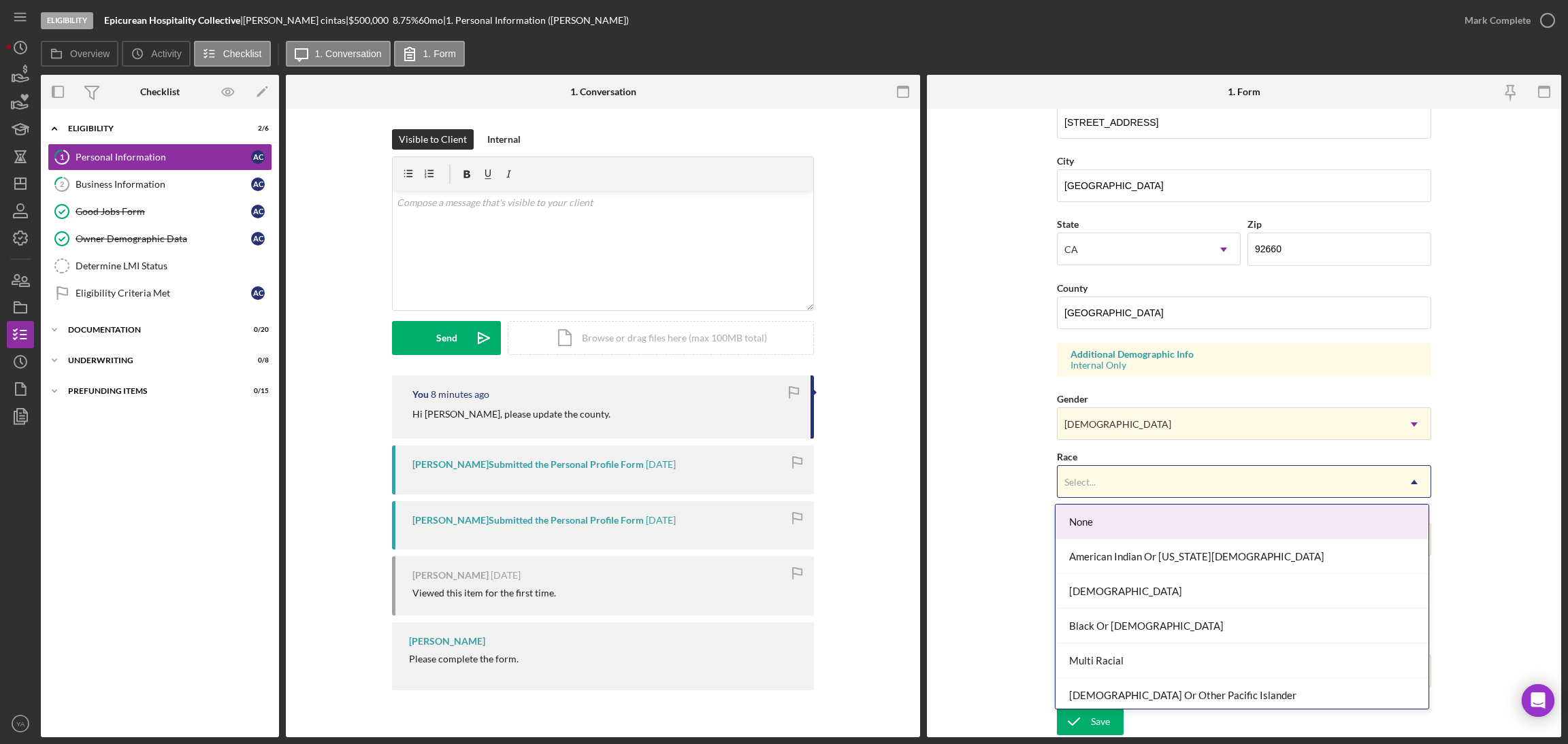
click at [1114, 490] on div "Select..." at bounding box center [1228, 483] width 341 height 32
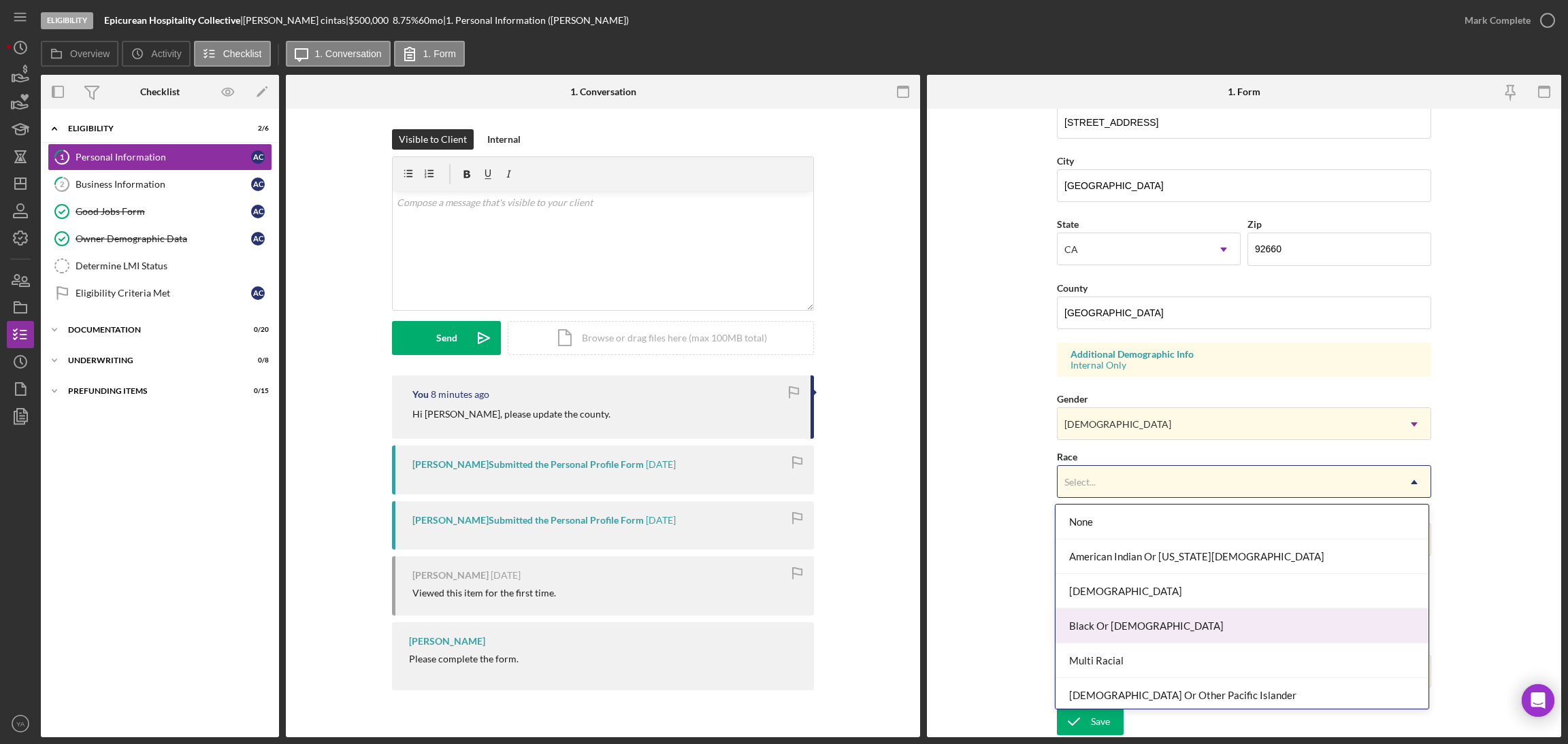
scroll to position [74, 0]
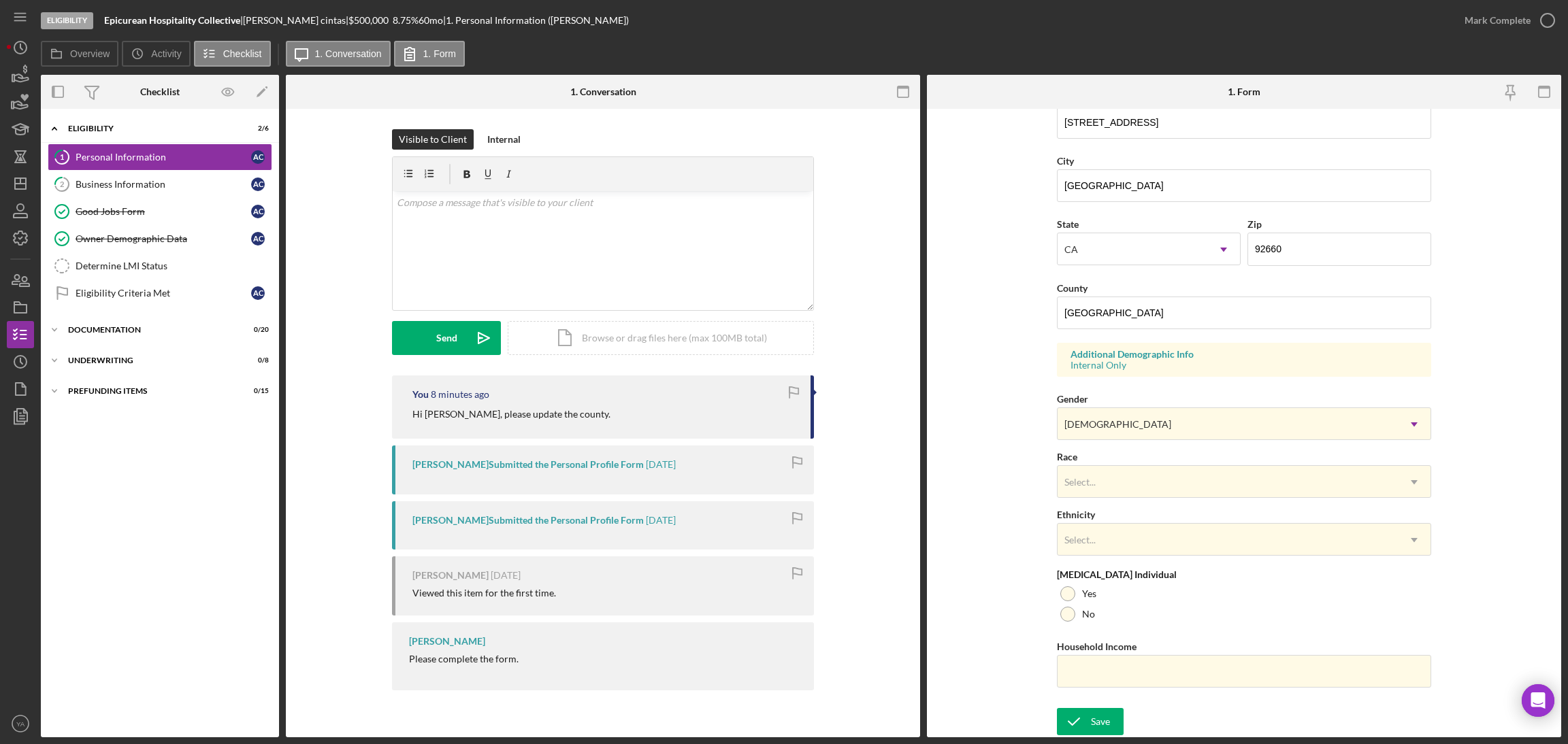
click at [1039, 567] on form "First Name [PERSON_NAME] Middle Name Last Name cintas Job Title Managing Member…" at bounding box center [1244, 423] width 635 height 628
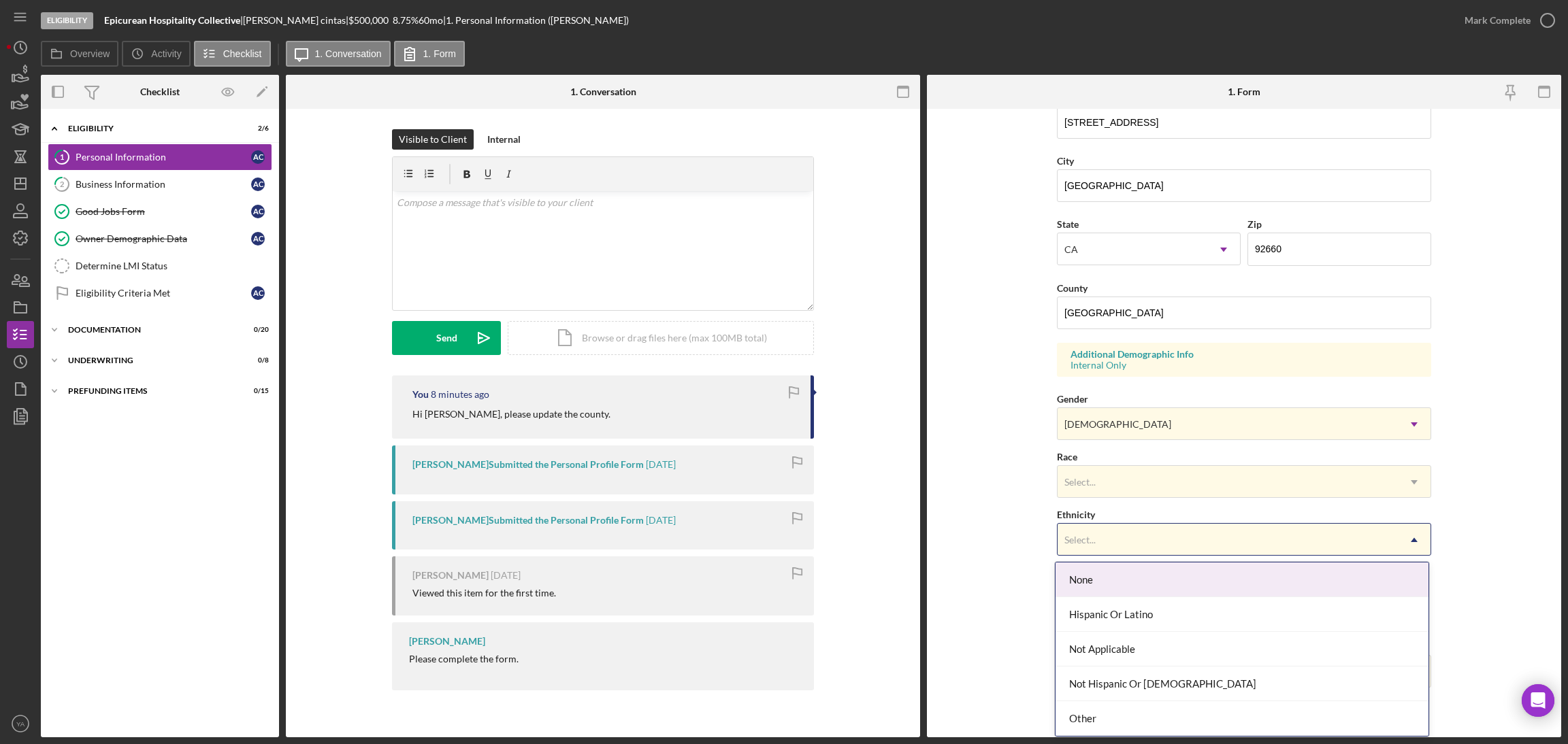
click at [1117, 545] on div "Select..." at bounding box center [1228, 540] width 341 height 32
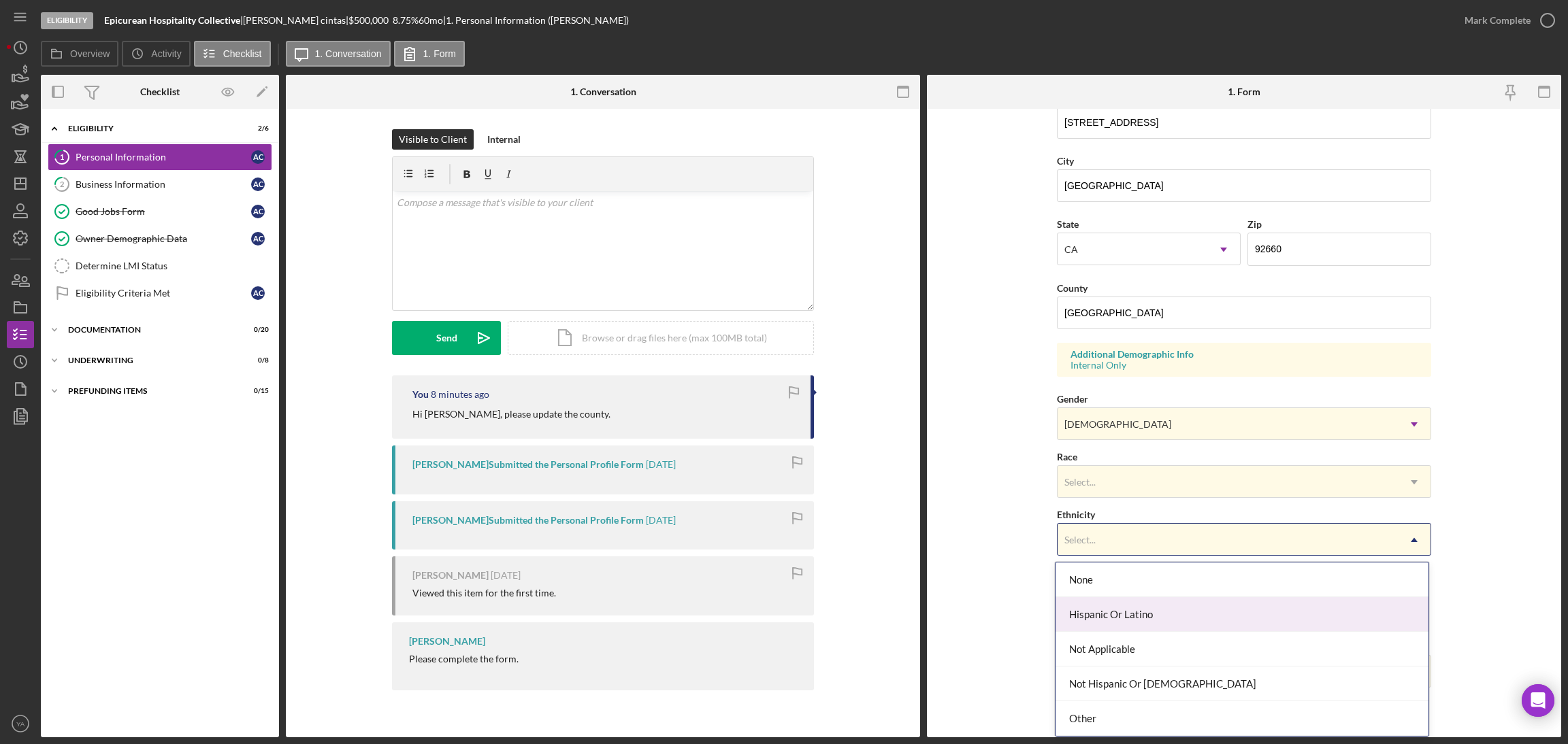
click at [1115, 620] on div "Hispanic Or Latino" at bounding box center [1242, 615] width 373 height 34
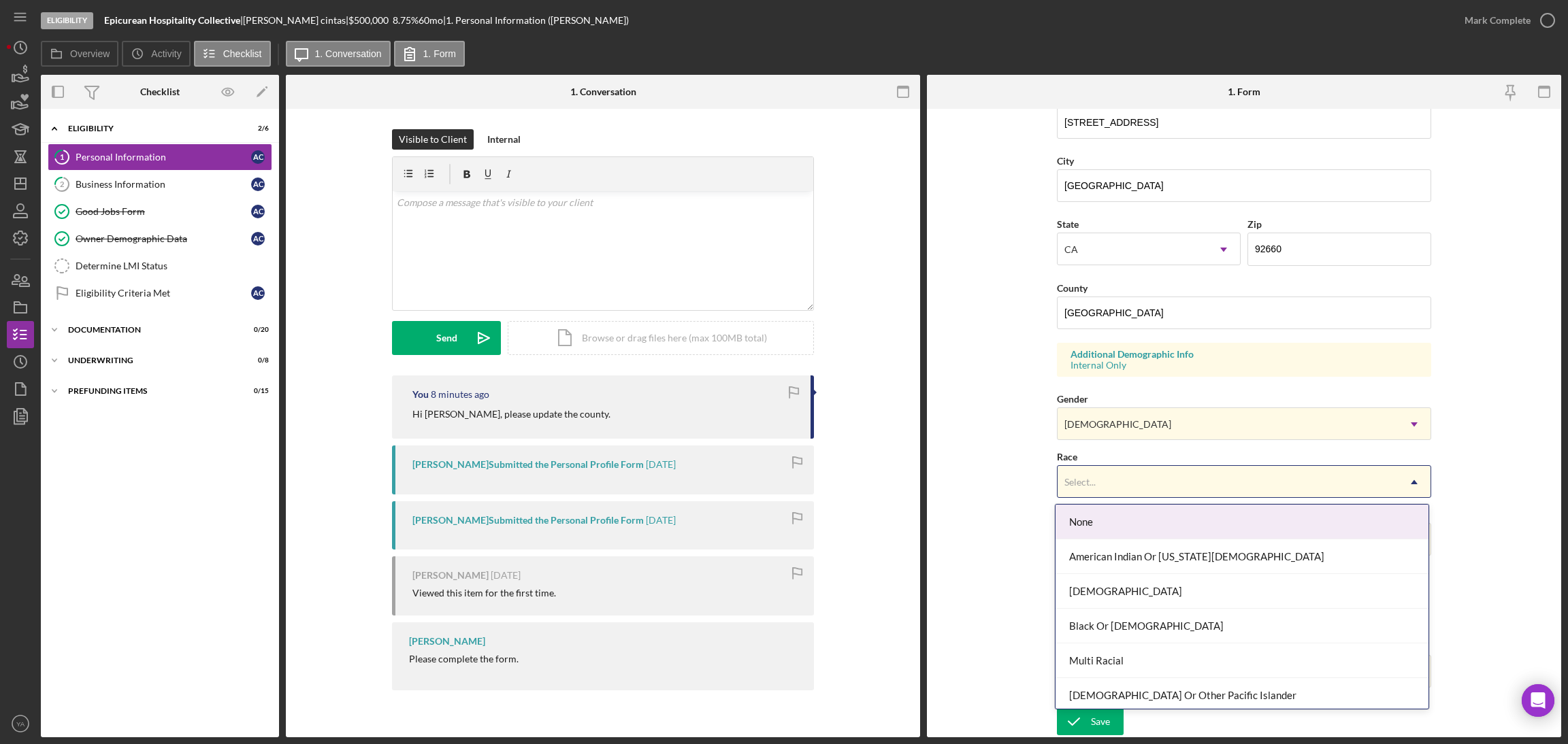
click at [1133, 479] on div "Select..." at bounding box center [1228, 483] width 341 height 32
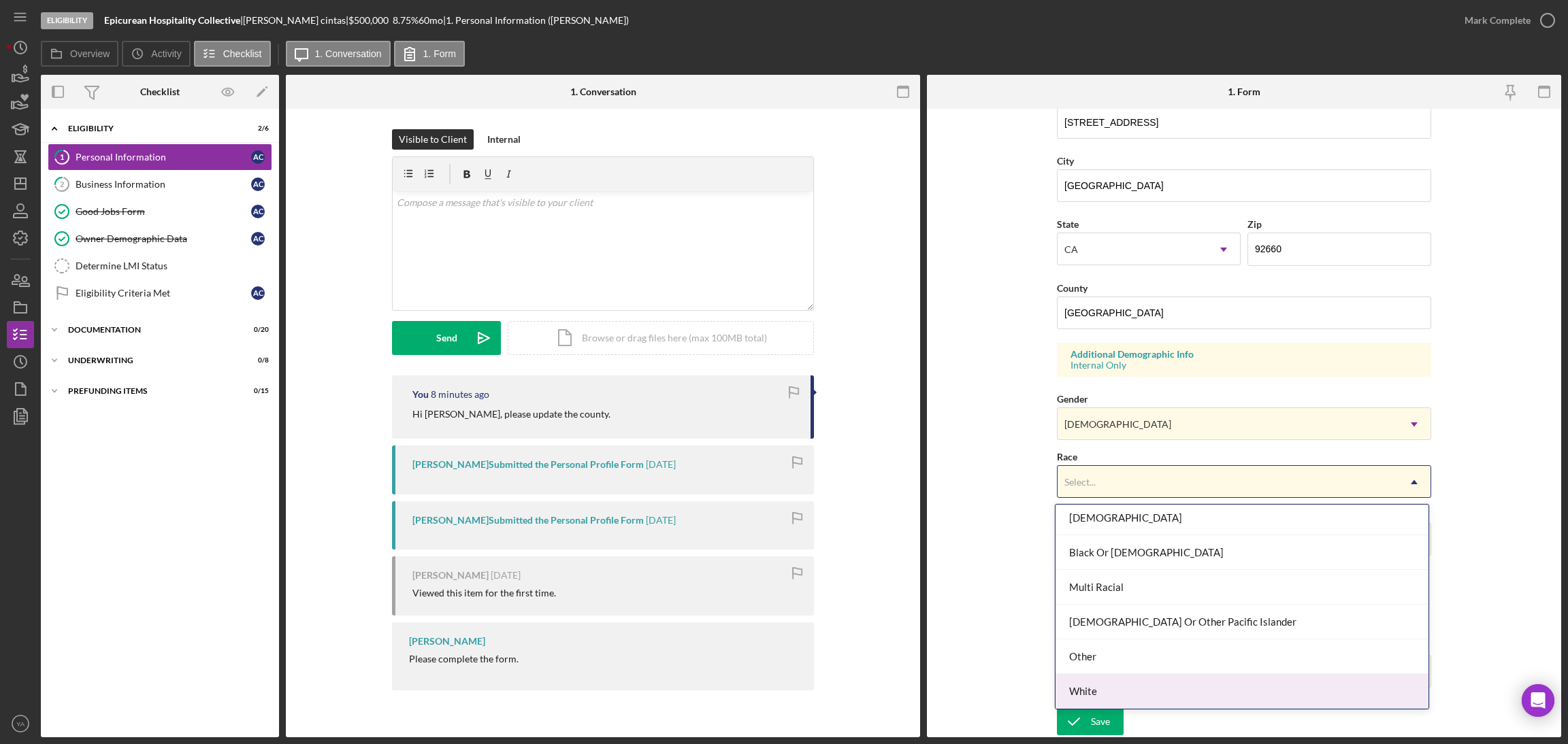
click at [1127, 699] on div "White" at bounding box center [1242, 692] width 373 height 34
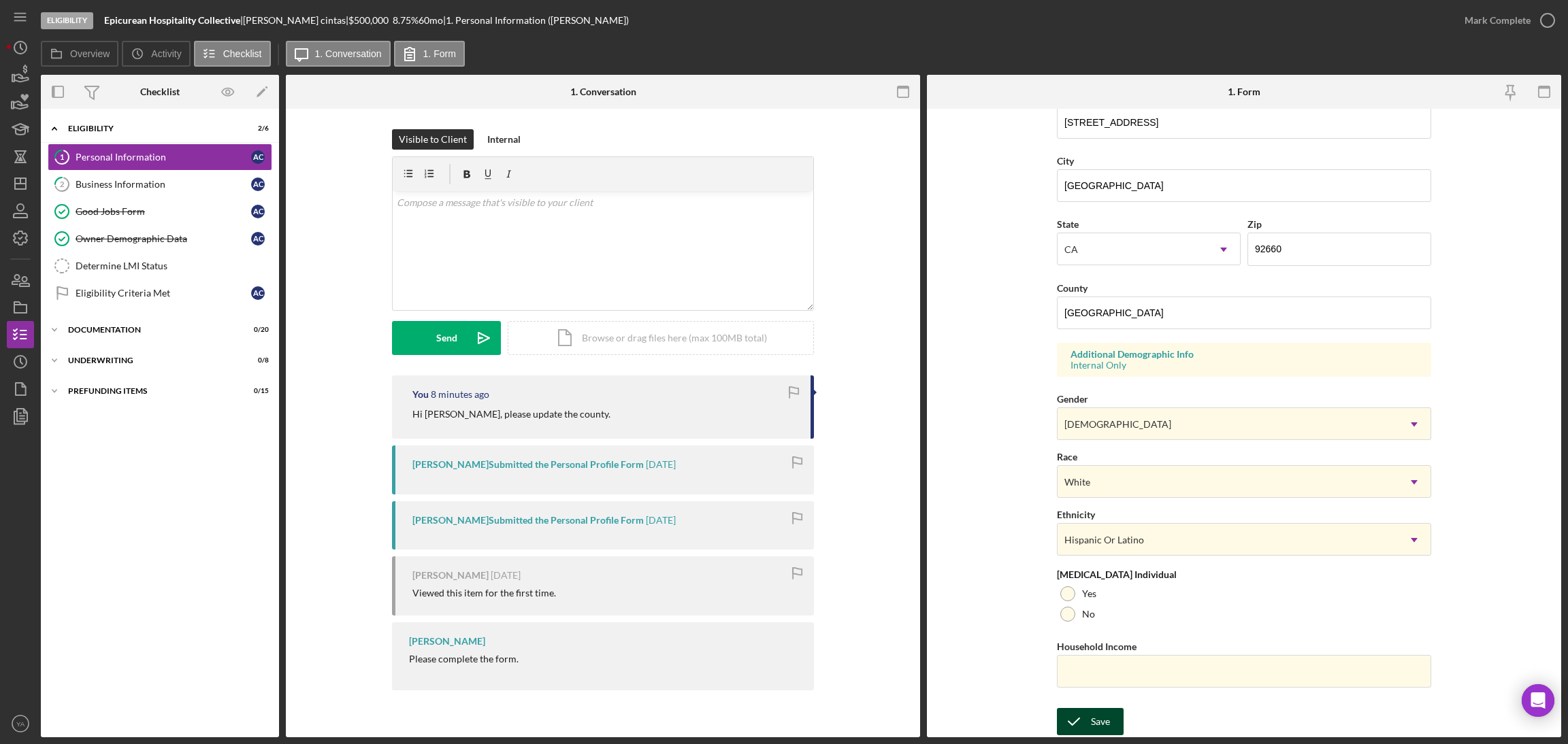
click at [1076, 715] on icon "submit" at bounding box center [1074, 721] width 34 height 34
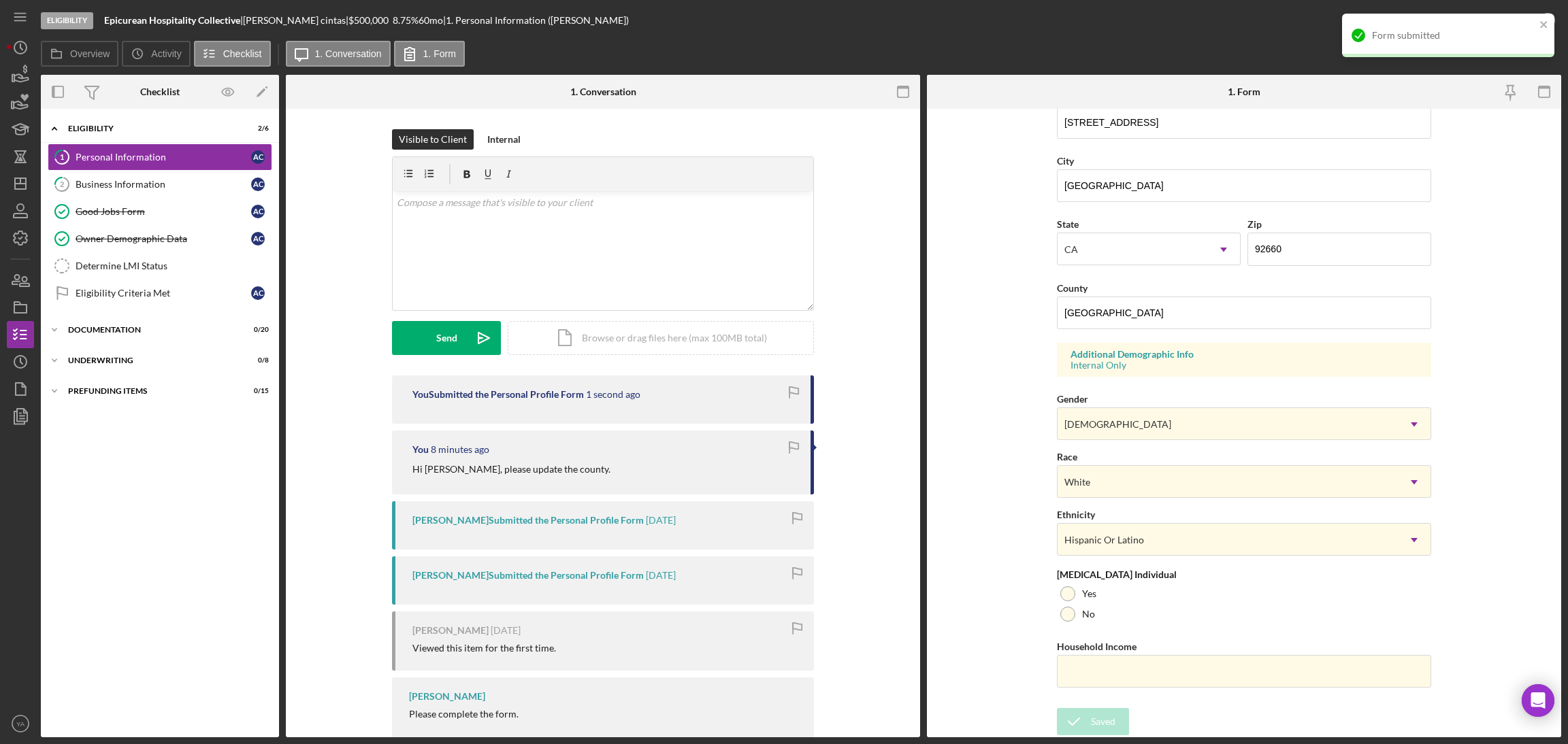
click at [1549, 17] on div "Form submitted" at bounding box center [1449, 35] width 213 height 44
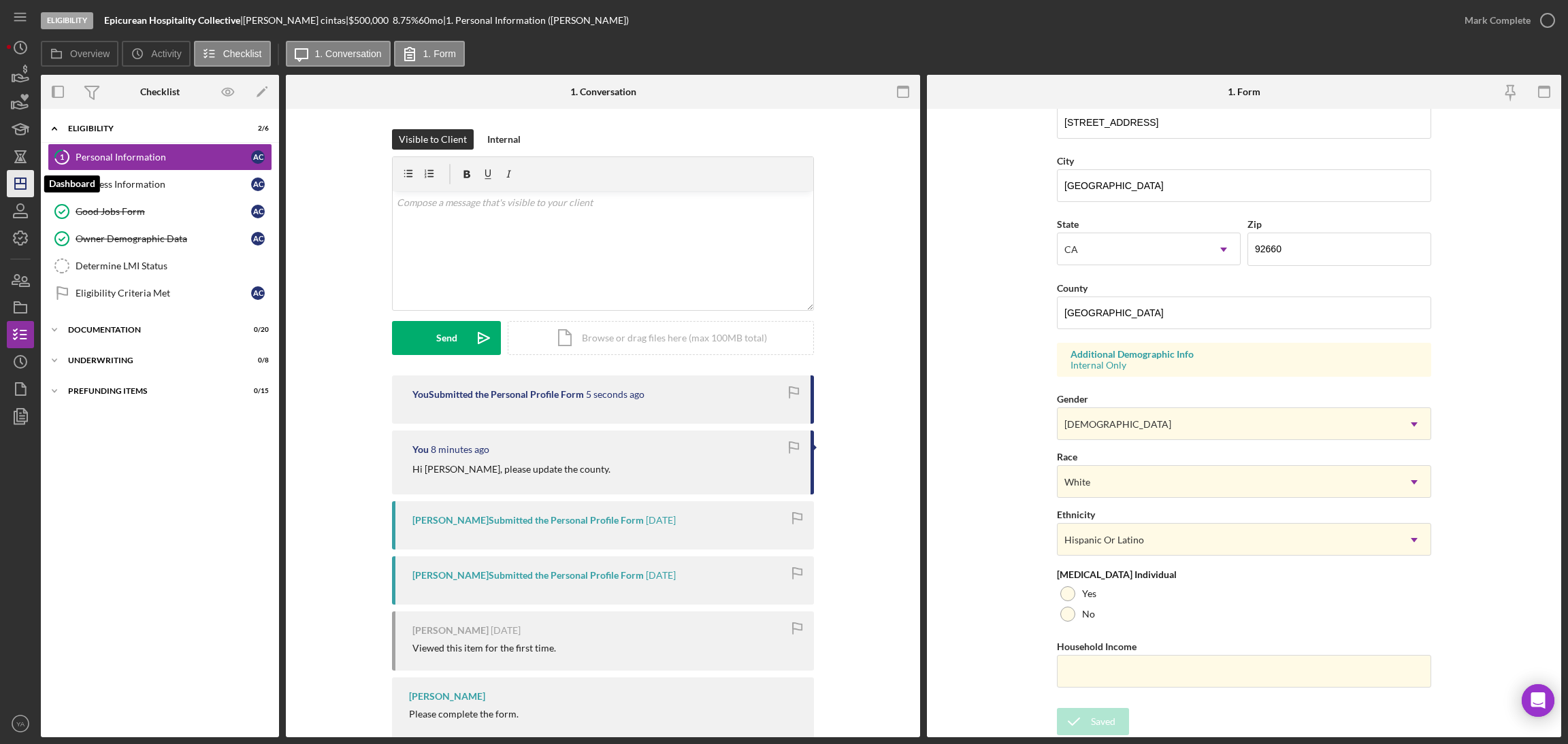
click at [17, 174] on icon "Icon/Dashboard" at bounding box center [20, 183] width 34 height 34
